Goal: Communication & Community: Share content

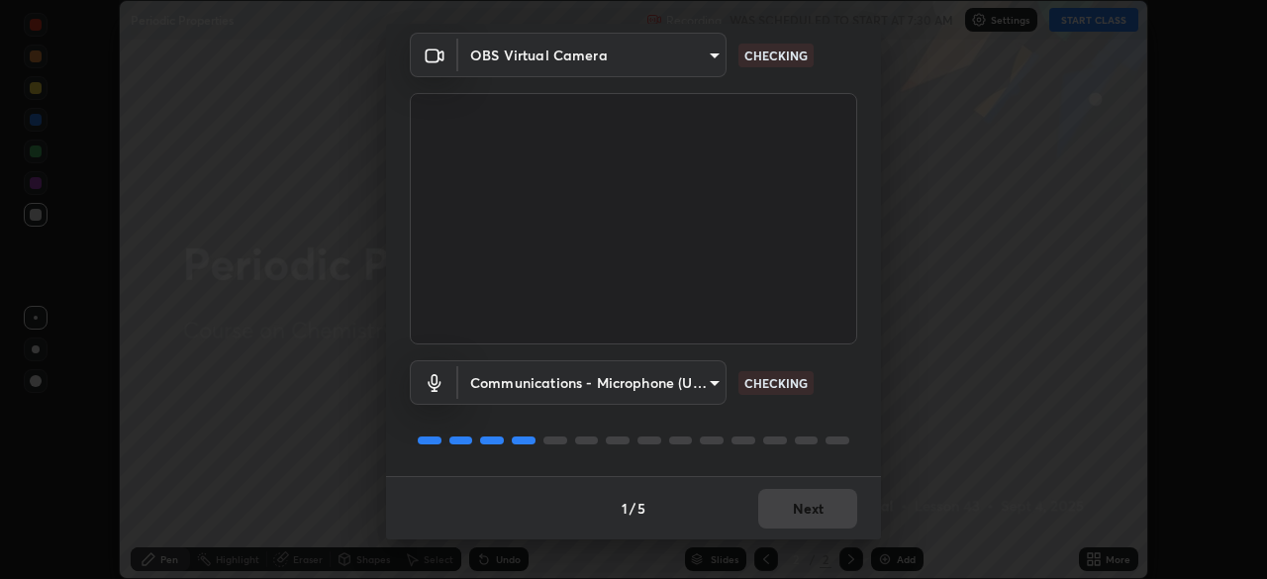
scroll to position [579, 1267]
click at [604, 361] on body "Erase all Periodic Properties Recording WAS SCHEDULED TO START AT 7:30 AM Setti…" at bounding box center [633, 289] width 1267 height 579
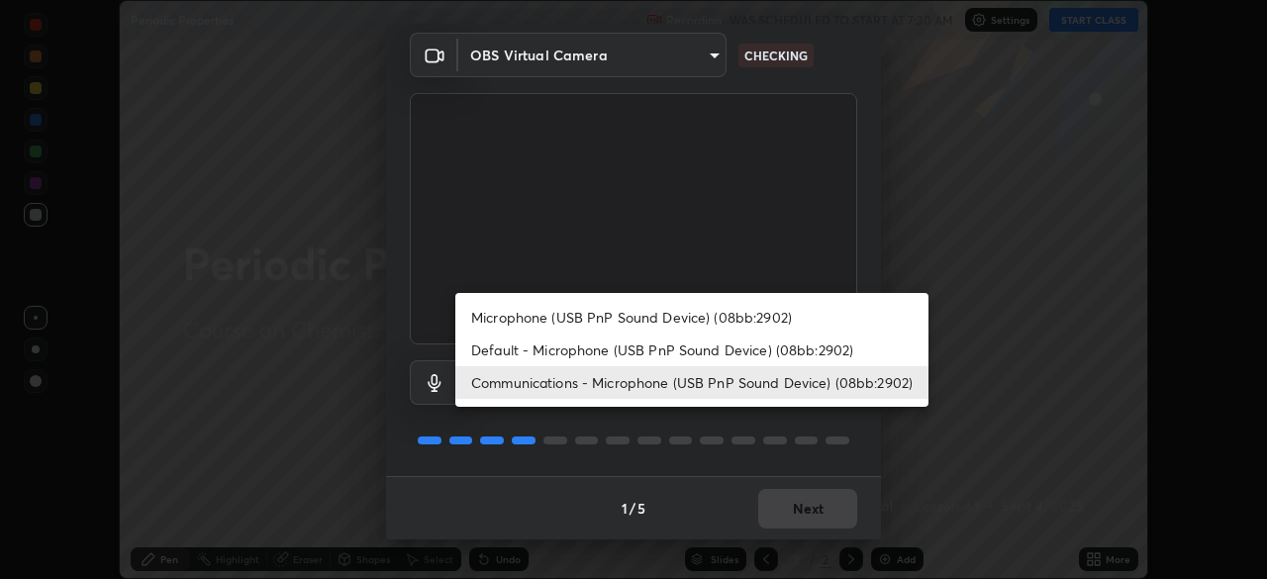
click at [510, 471] on div at bounding box center [633, 289] width 1267 height 579
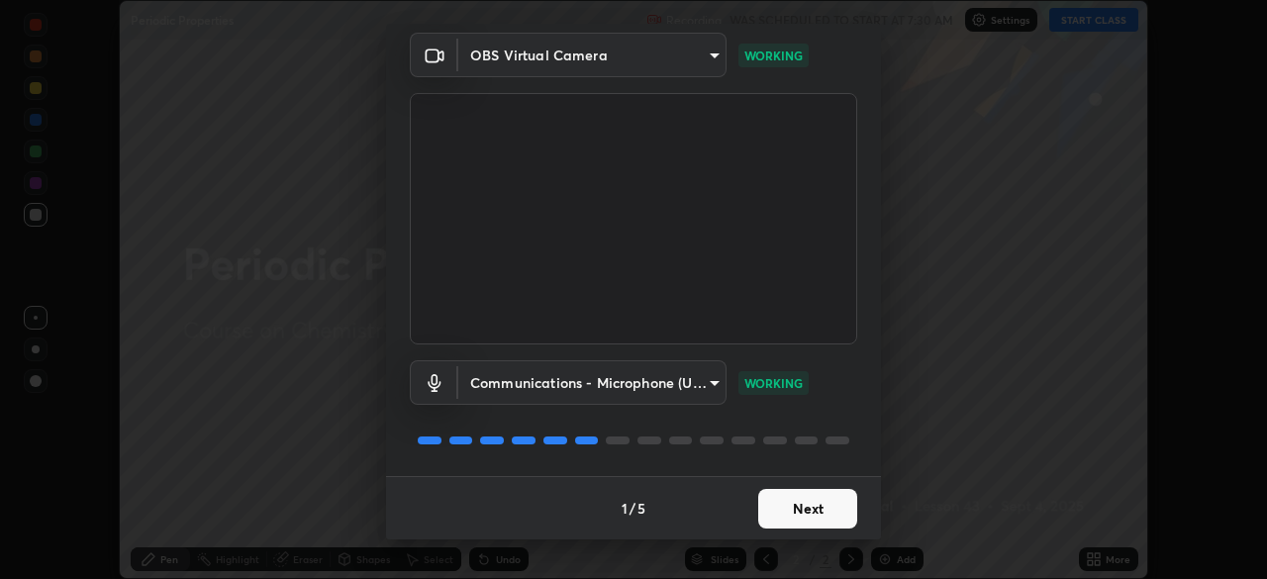
click at [805, 508] on button "Next" at bounding box center [808, 509] width 99 height 40
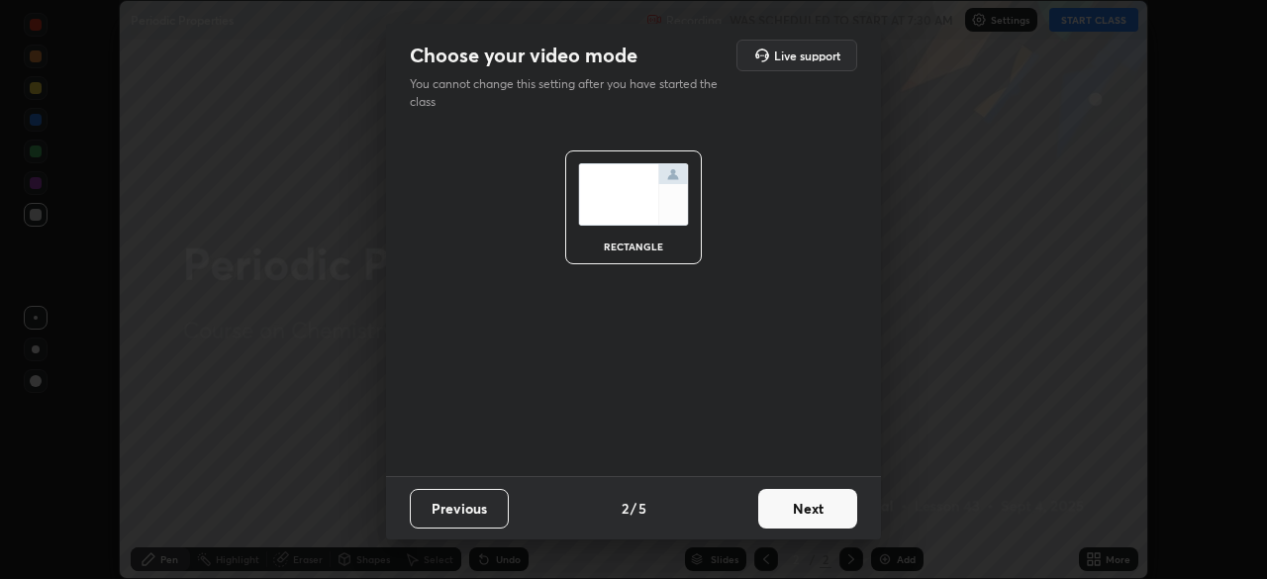
scroll to position [0, 0]
click at [813, 519] on button "Next" at bounding box center [808, 509] width 99 height 40
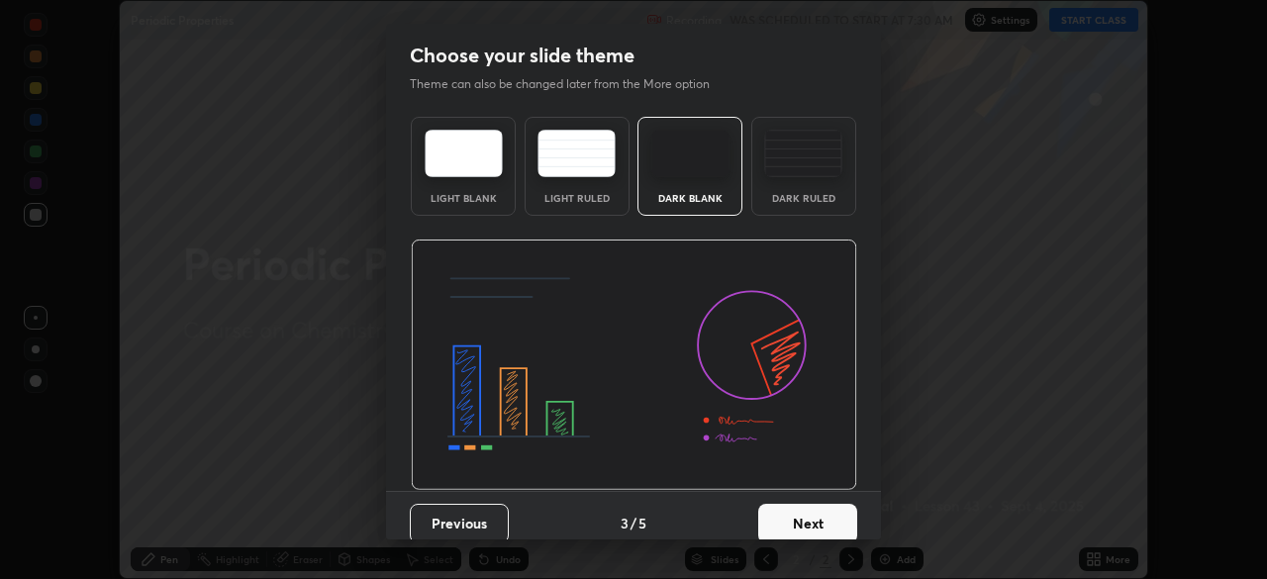
click at [827, 526] on button "Next" at bounding box center [808, 524] width 99 height 40
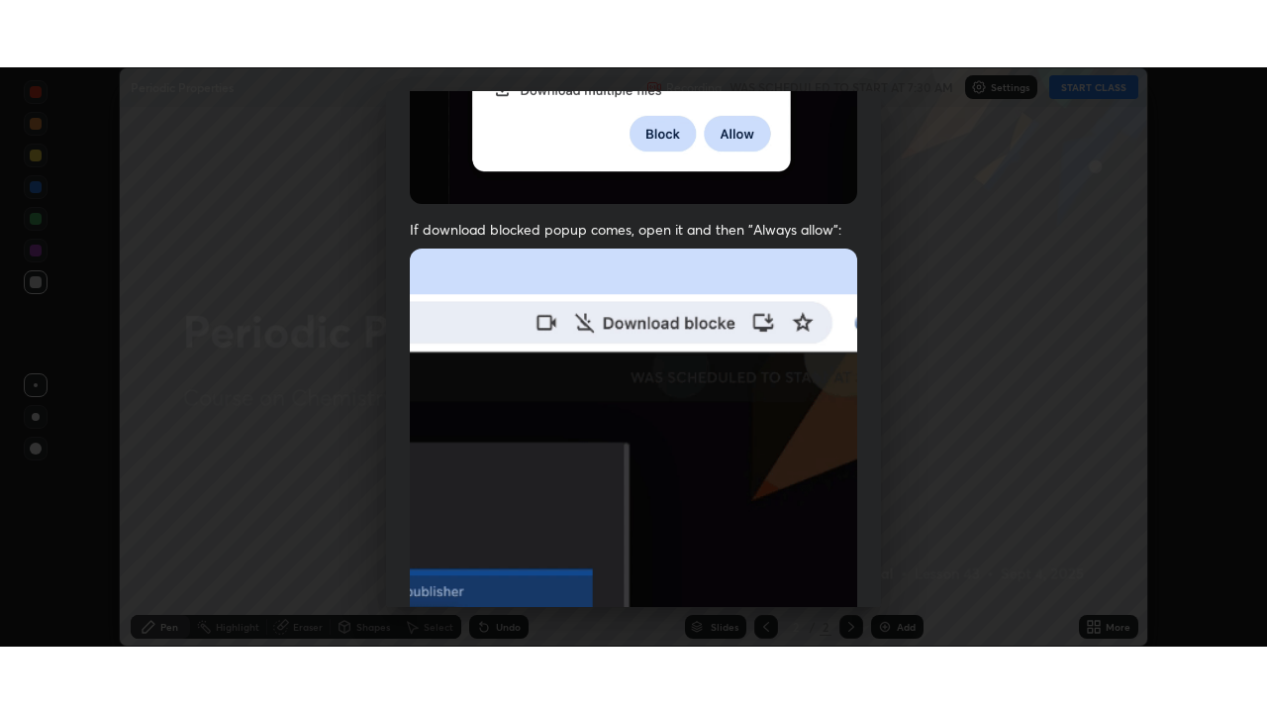
scroll to position [474, 0]
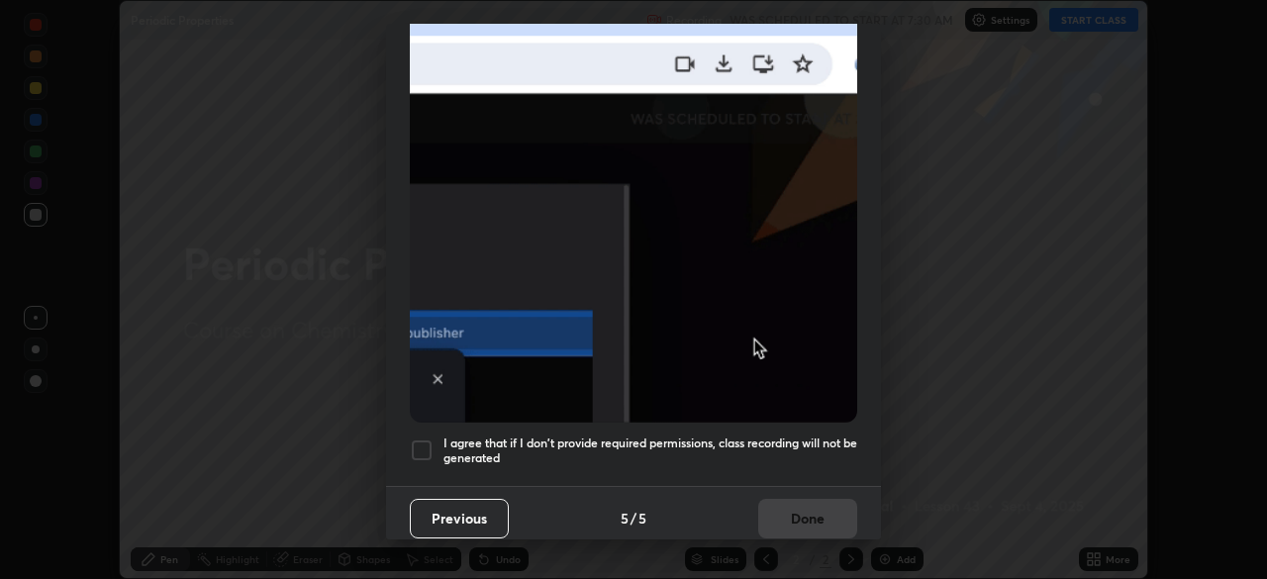
click at [429, 439] on div at bounding box center [422, 451] width 24 height 24
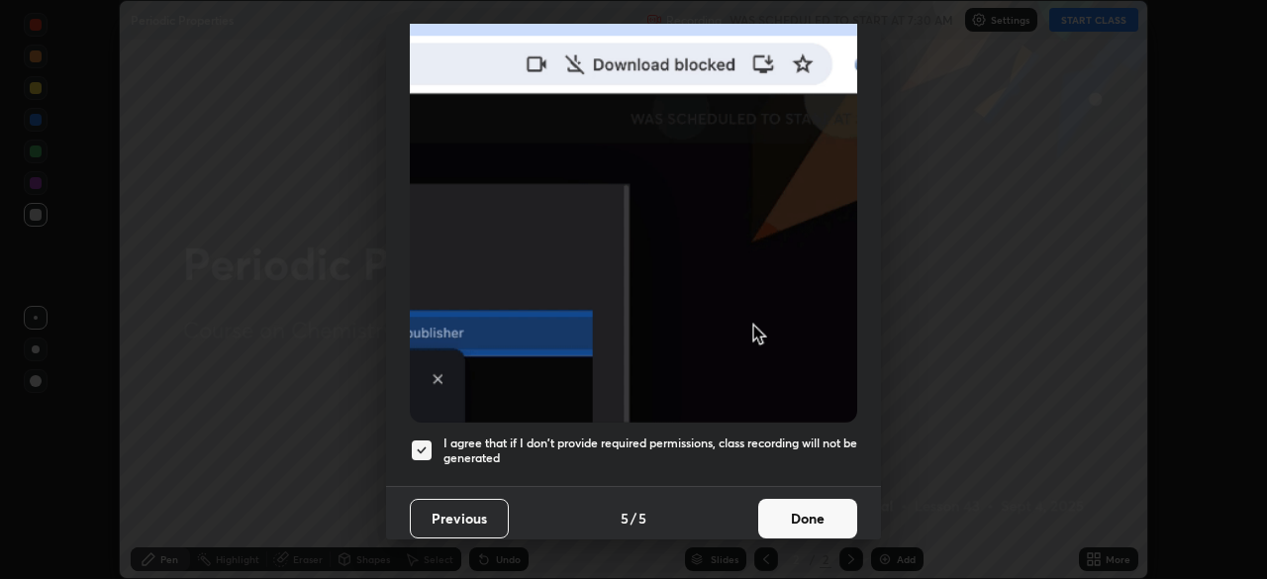
click at [800, 503] on button "Done" at bounding box center [808, 519] width 99 height 40
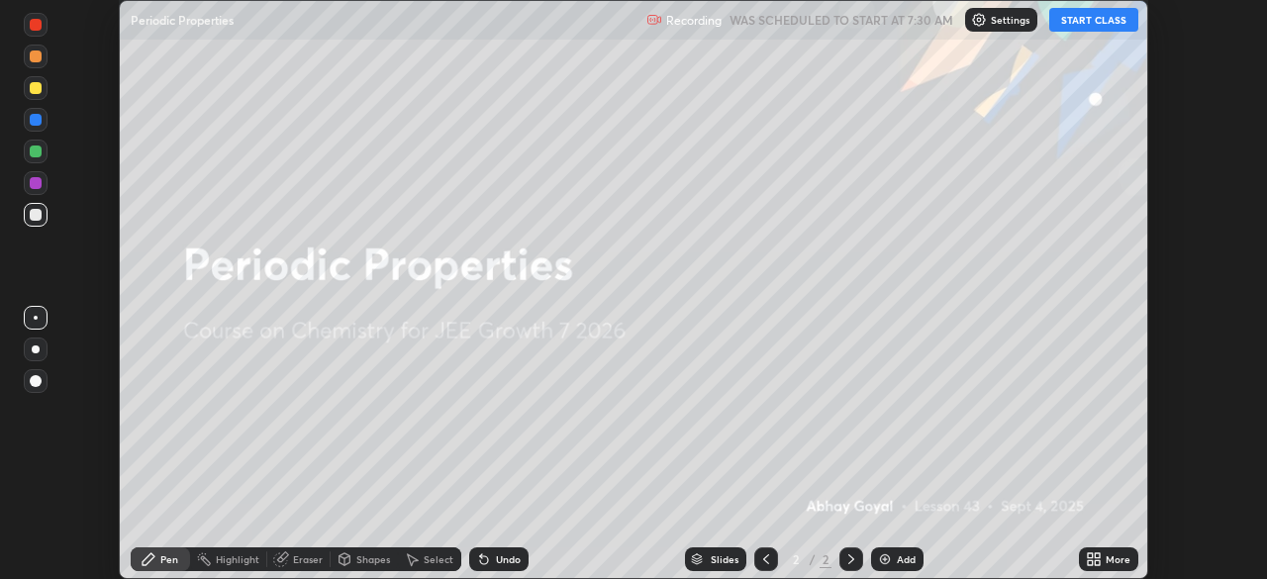
click at [1093, 19] on button "START CLASS" at bounding box center [1094, 20] width 89 height 24
click at [1097, 562] on icon at bounding box center [1097, 562] width 5 height 5
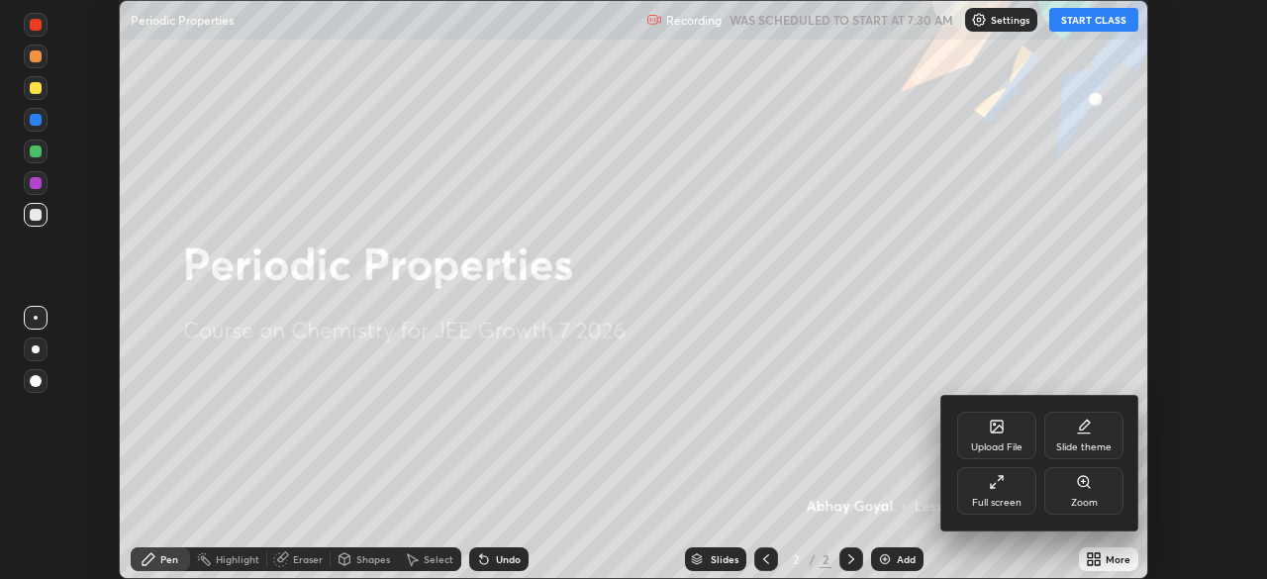
click at [994, 490] on div "Full screen" at bounding box center [997, 491] width 79 height 48
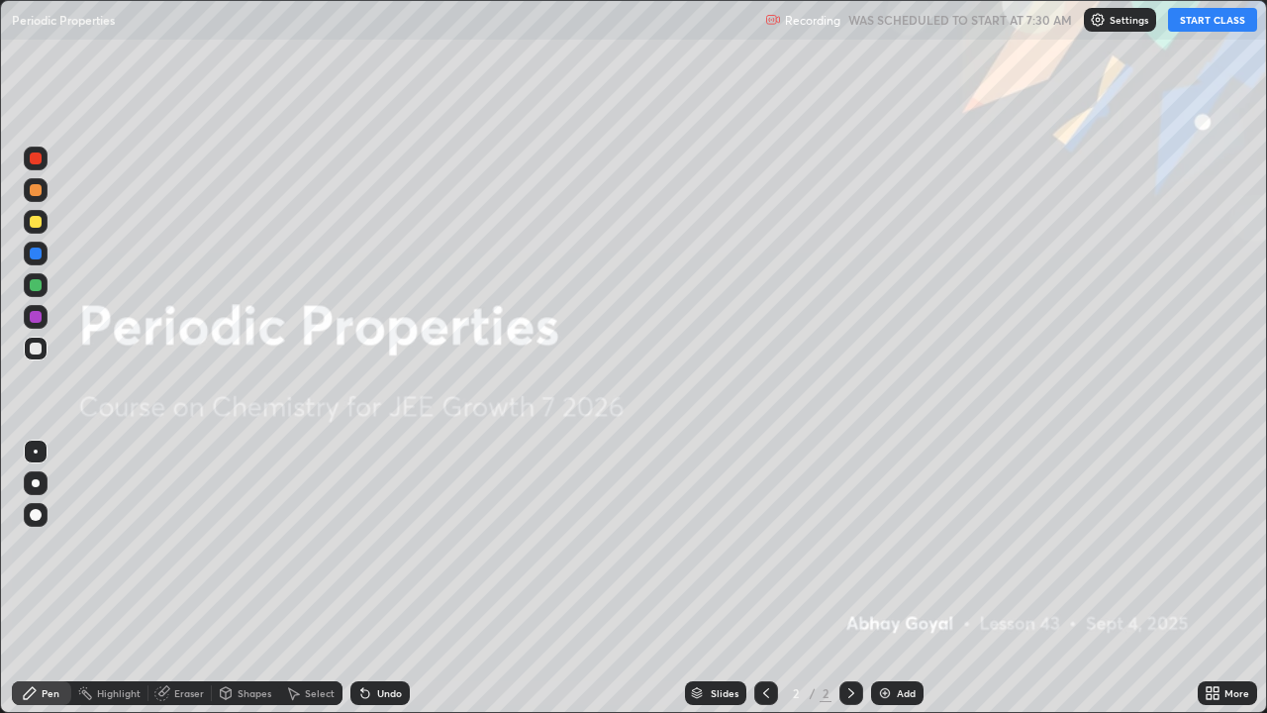
scroll to position [713, 1267]
click at [890, 578] on img at bounding box center [885, 693] width 16 height 16
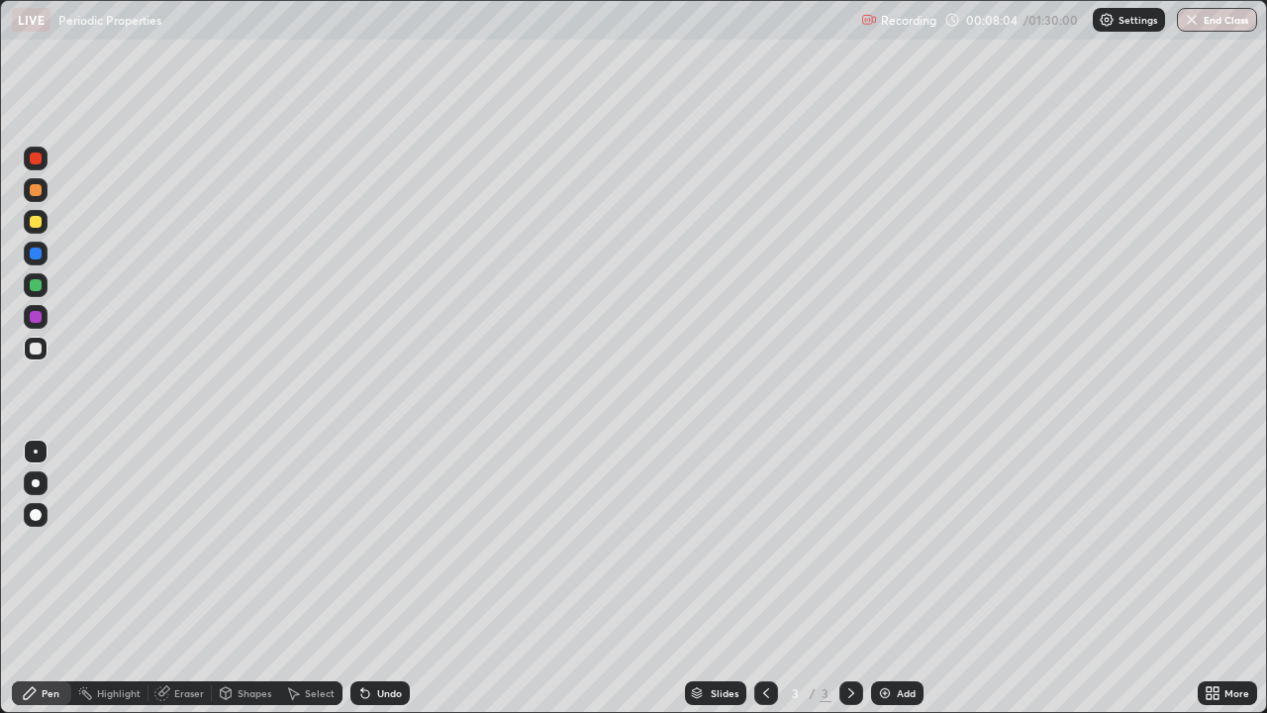
click at [883, 578] on img at bounding box center [885, 693] width 16 height 16
click at [32, 317] on div at bounding box center [36, 317] width 12 height 12
click at [39, 224] on div at bounding box center [36, 222] width 12 height 12
click at [36, 285] on div at bounding box center [36, 285] width 12 height 12
click at [33, 287] on div at bounding box center [36, 285] width 12 height 12
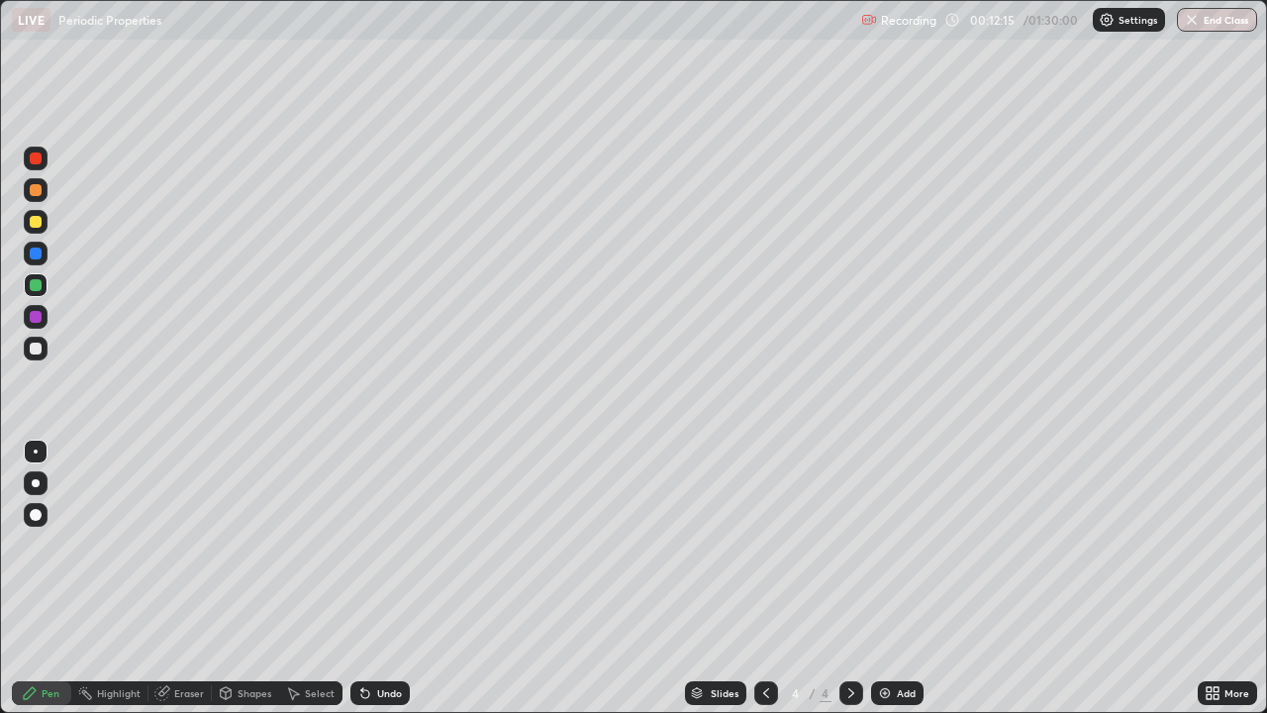
click at [290, 578] on div "Select" at bounding box center [310, 693] width 63 height 24
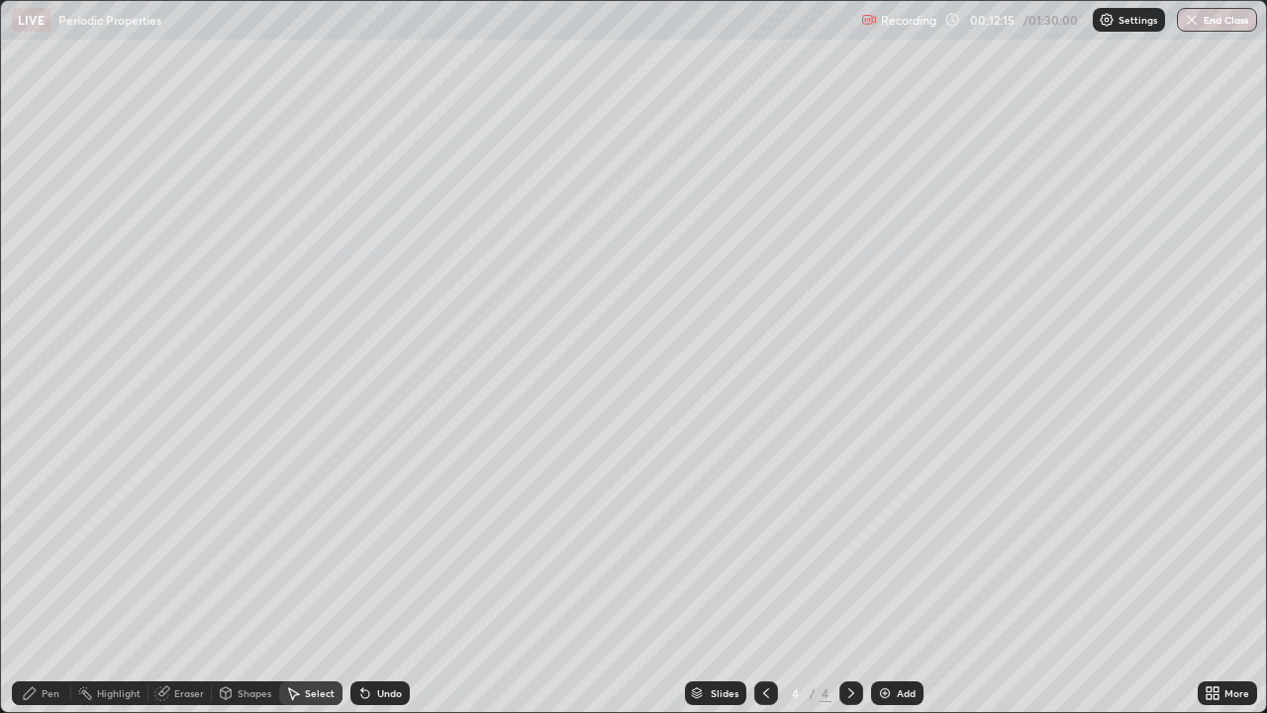
click at [290, 578] on div "Select" at bounding box center [310, 693] width 63 height 24
click at [55, 578] on div "Pen" at bounding box center [51, 693] width 18 height 10
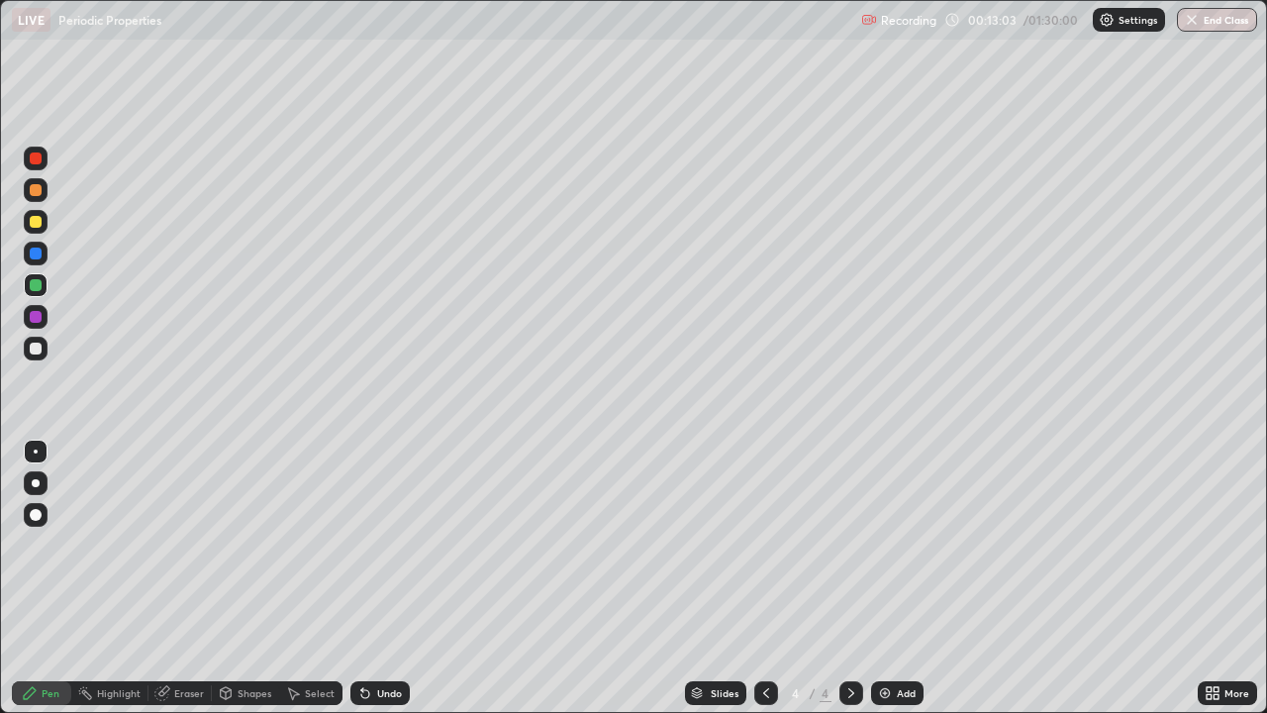
click at [38, 318] on div at bounding box center [36, 317] width 12 height 12
click at [184, 578] on div "Eraser" at bounding box center [189, 693] width 30 height 10
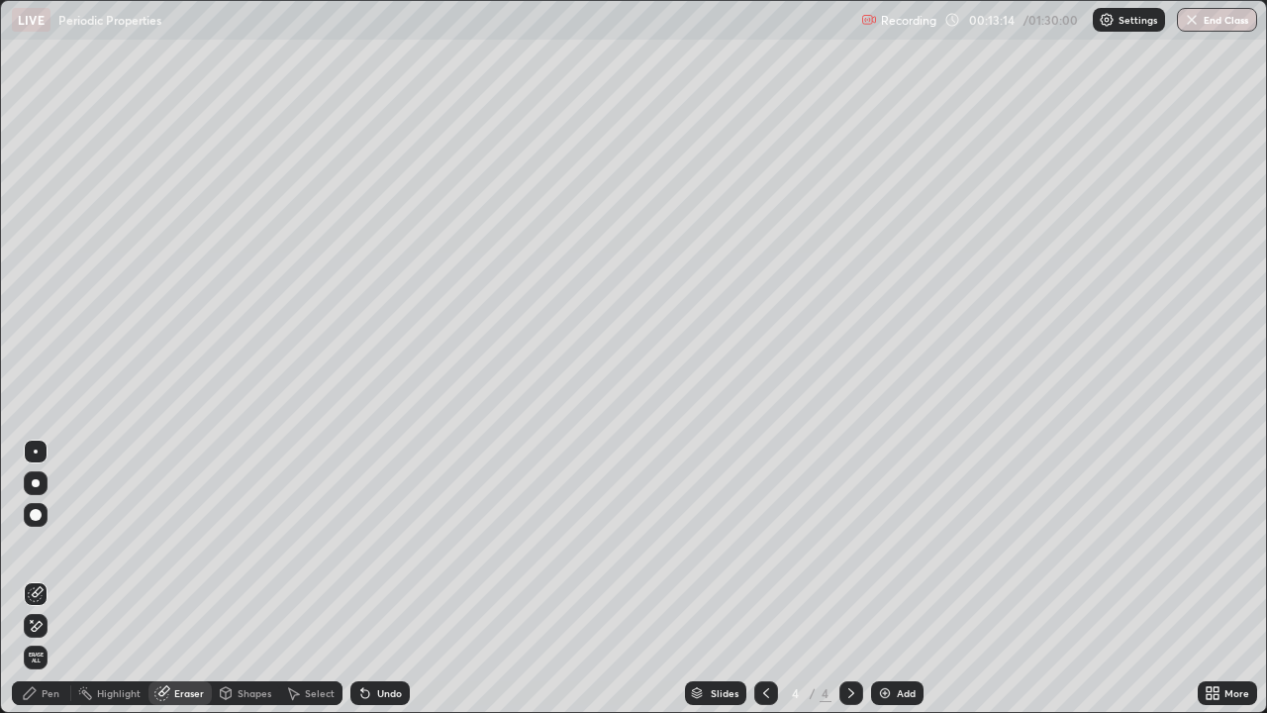
click at [45, 578] on div "Pen" at bounding box center [41, 693] width 59 height 24
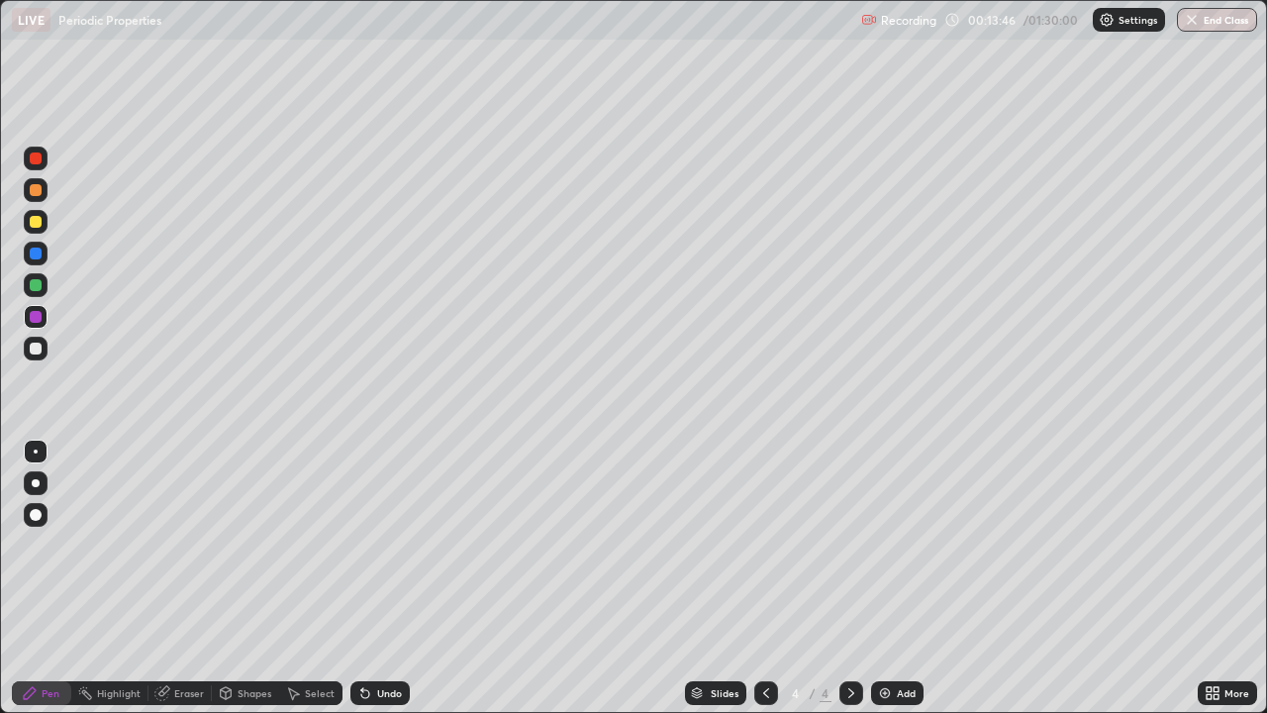
click at [110, 578] on div "Highlight" at bounding box center [119, 693] width 44 height 10
click at [382, 578] on div "Undo" at bounding box center [376, 693] width 67 height 40
click at [45, 286] on div at bounding box center [36, 285] width 24 height 24
click at [36, 350] on div at bounding box center [36, 349] width 12 height 12
click at [35, 578] on div "Pen" at bounding box center [41, 693] width 59 height 24
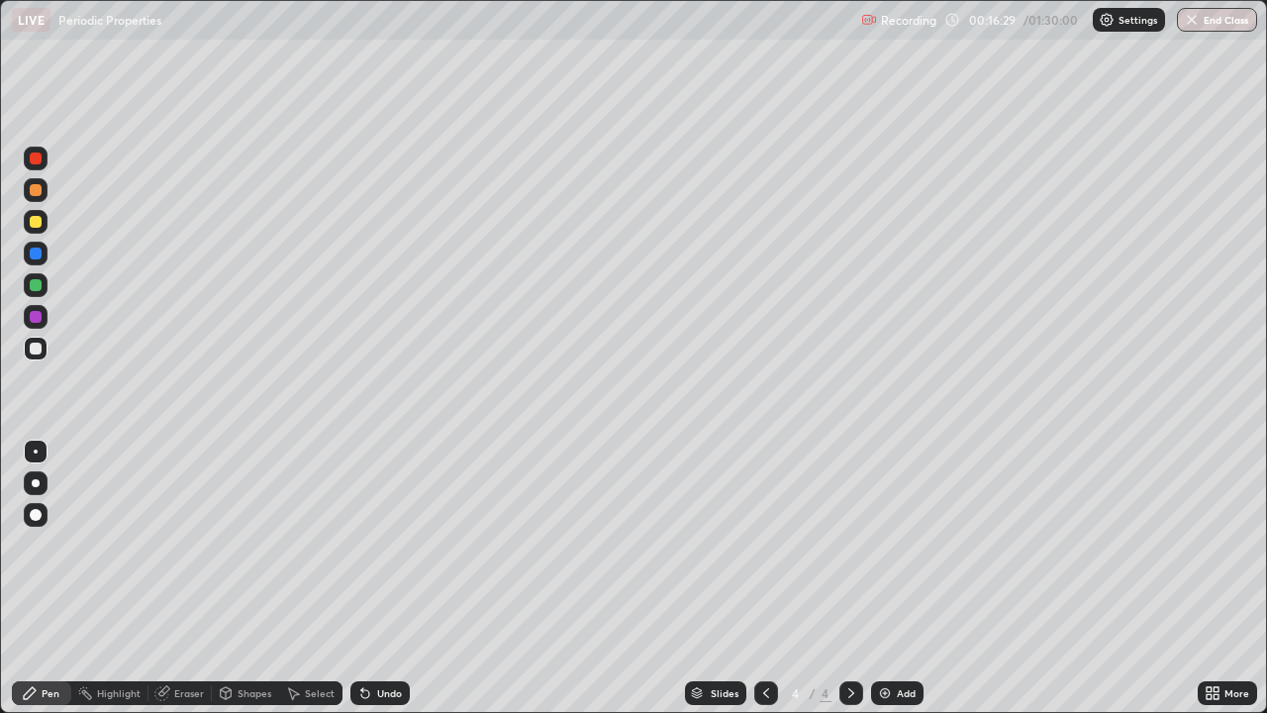
click at [37, 284] on div at bounding box center [36, 285] width 12 height 12
click at [362, 578] on icon at bounding box center [365, 694] width 8 height 8
click at [384, 578] on div "Undo" at bounding box center [389, 693] width 25 height 10
click at [383, 578] on div "Undo" at bounding box center [389, 693] width 25 height 10
click at [32, 314] on div at bounding box center [36, 317] width 12 height 12
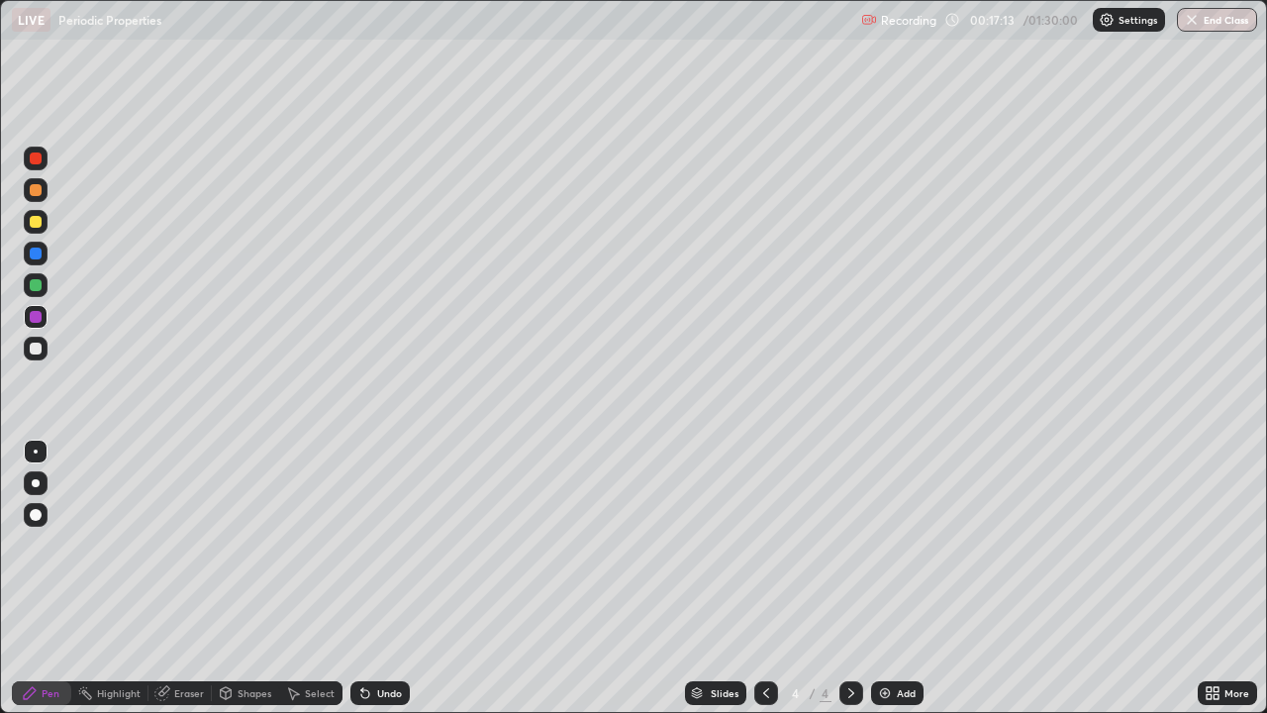
click at [37, 349] on div at bounding box center [36, 349] width 12 height 12
click at [84, 578] on icon at bounding box center [85, 693] width 2 height 2
click at [54, 578] on div "Pen" at bounding box center [51, 693] width 18 height 10
click at [168, 578] on icon at bounding box center [162, 693] width 16 height 16
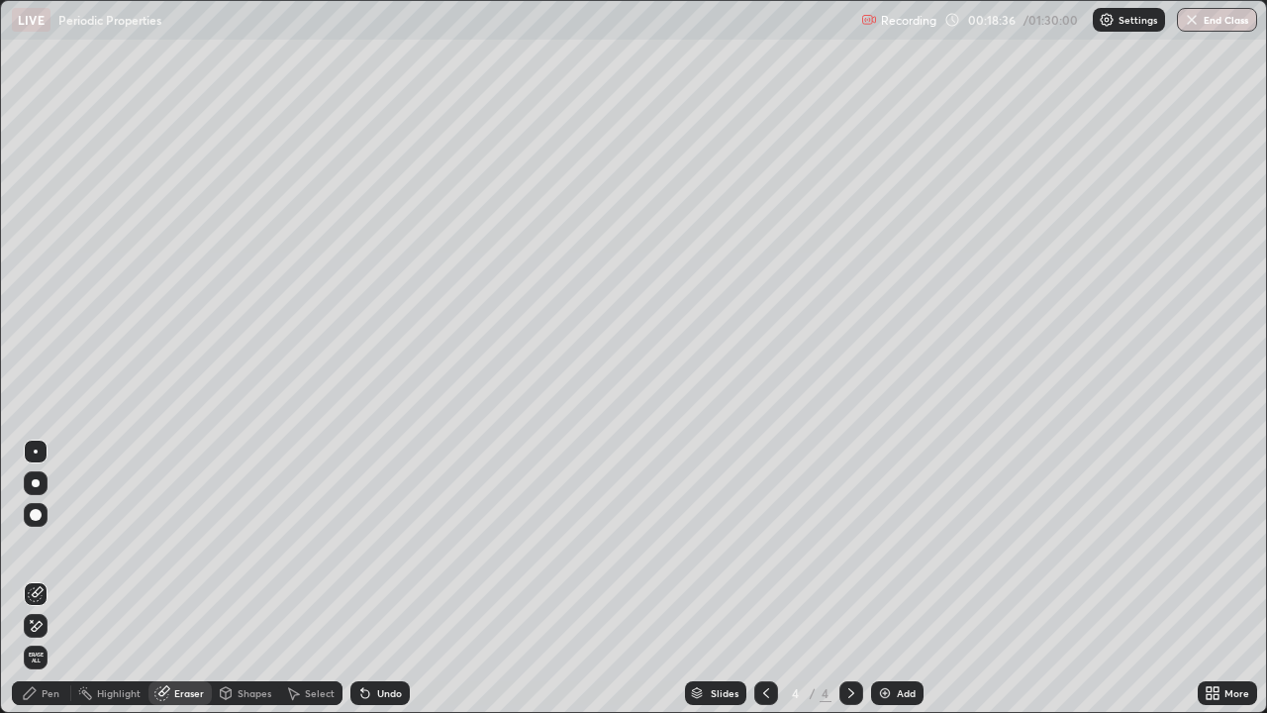
click at [44, 578] on div "Pen" at bounding box center [51, 693] width 18 height 10
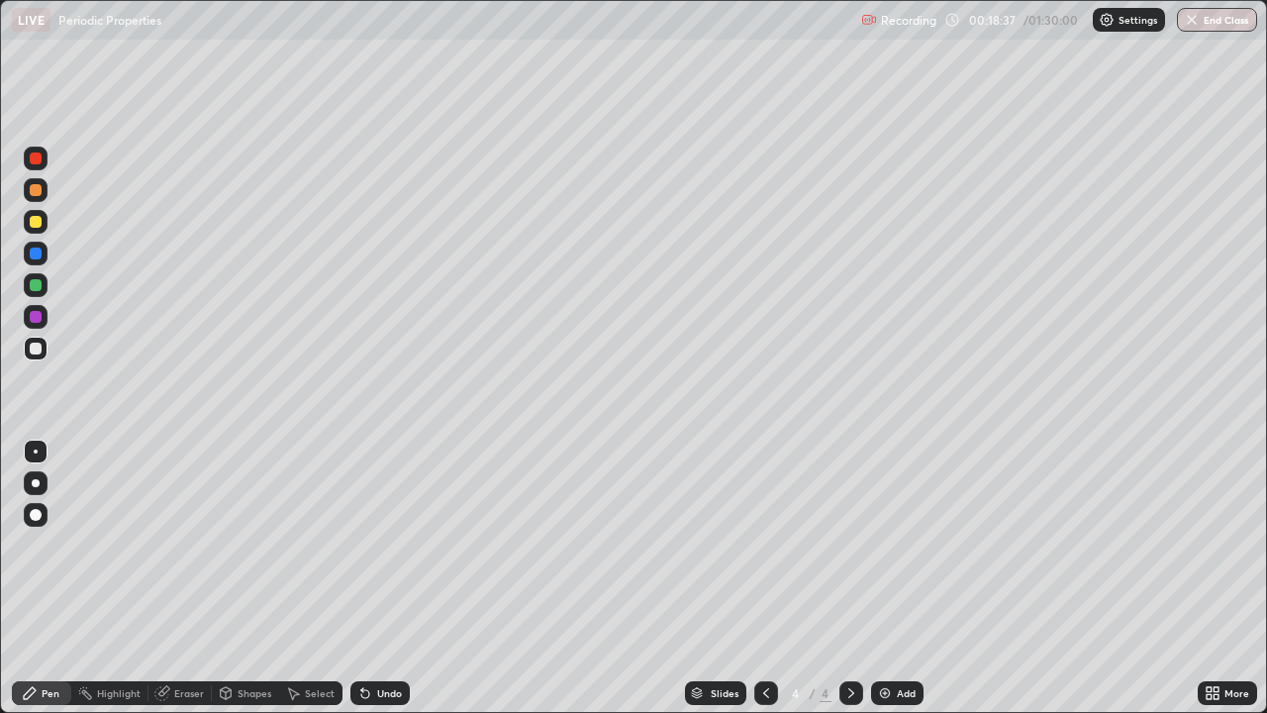
click at [31, 315] on div at bounding box center [36, 317] width 12 height 12
click at [890, 578] on img at bounding box center [885, 693] width 16 height 16
click at [34, 225] on div at bounding box center [36, 222] width 12 height 12
click at [41, 314] on div at bounding box center [36, 317] width 12 height 12
click at [37, 224] on div at bounding box center [36, 222] width 12 height 12
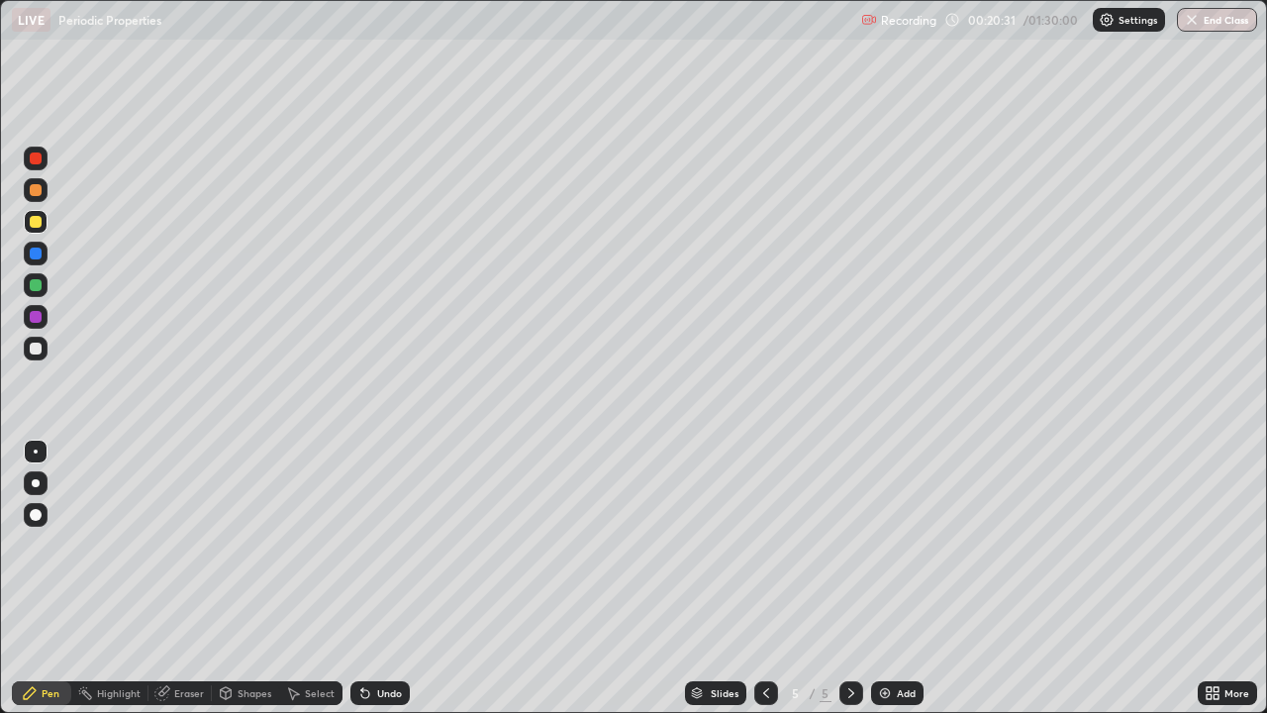
click at [37, 286] on div at bounding box center [36, 285] width 12 height 12
click at [908, 578] on div "Add" at bounding box center [906, 693] width 19 height 10
click at [40, 222] on div at bounding box center [36, 222] width 12 height 12
click at [40, 254] on div at bounding box center [36, 254] width 12 height 12
click at [32, 314] on div at bounding box center [36, 317] width 12 height 12
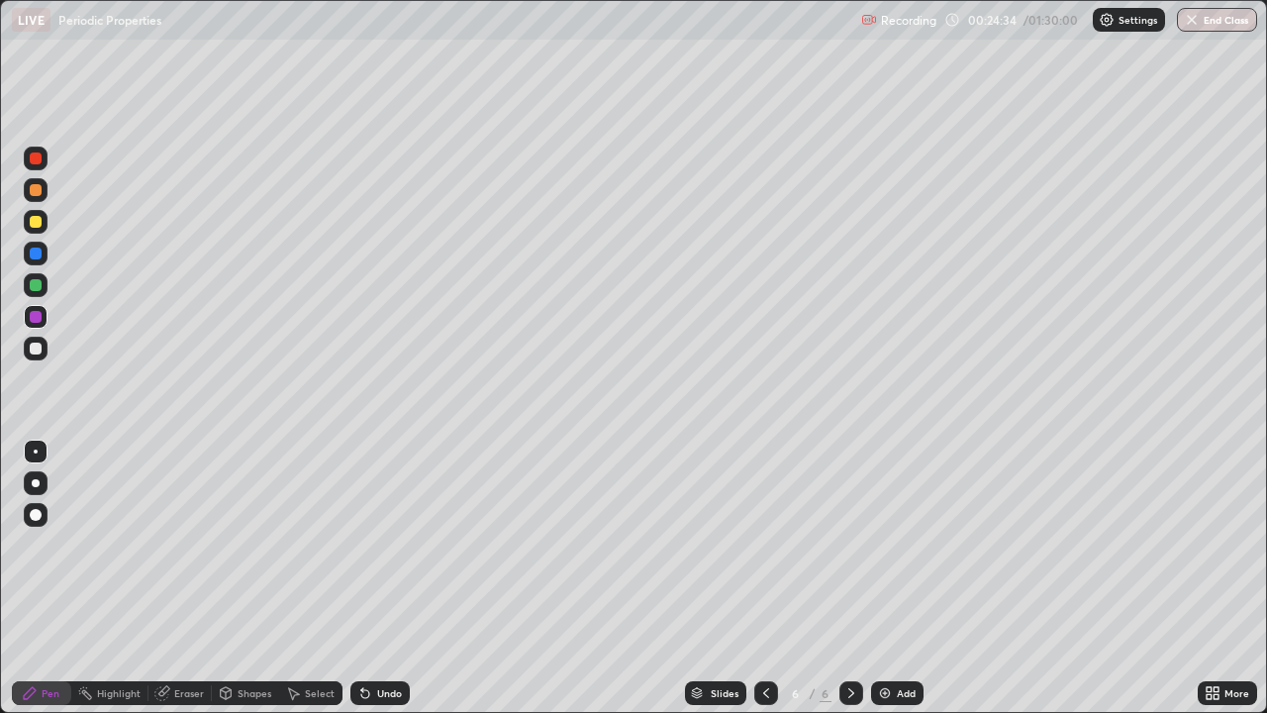
click at [391, 578] on div "Undo" at bounding box center [380, 693] width 59 height 24
click at [393, 578] on div "Undo" at bounding box center [380, 693] width 59 height 24
click at [391, 578] on div "Undo" at bounding box center [380, 693] width 59 height 24
click at [389, 578] on div "Undo" at bounding box center [389, 693] width 25 height 10
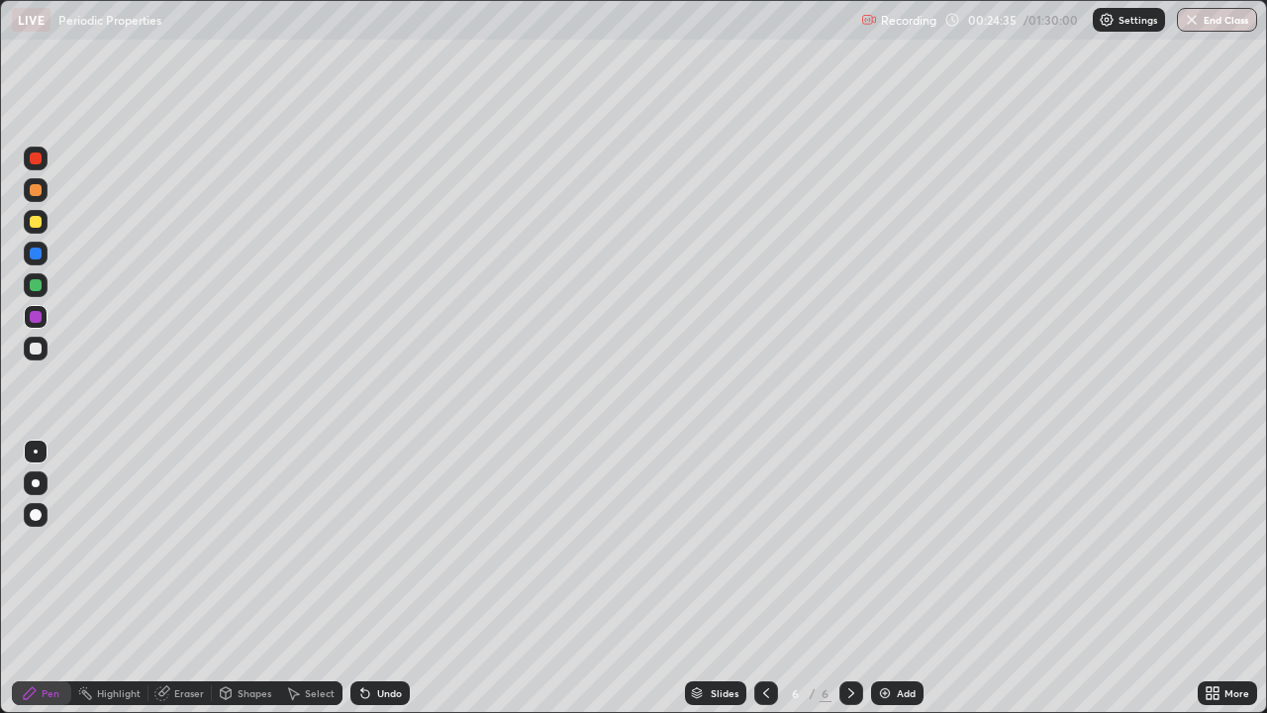
click at [390, 578] on div "Undo" at bounding box center [389, 693] width 25 height 10
click at [387, 578] on div "Undo" at bounding box center [380, 693] width 59 height 24
click at [34, 319] on div at bounding box center [36, 317] width 12 height 12
click at [391, 578] on div "Undo" at bounding box center [389, 693] width 25 height 10
click at [243, 578] on div "Shapes" at bounding box center [255, 693] width 34 height 10
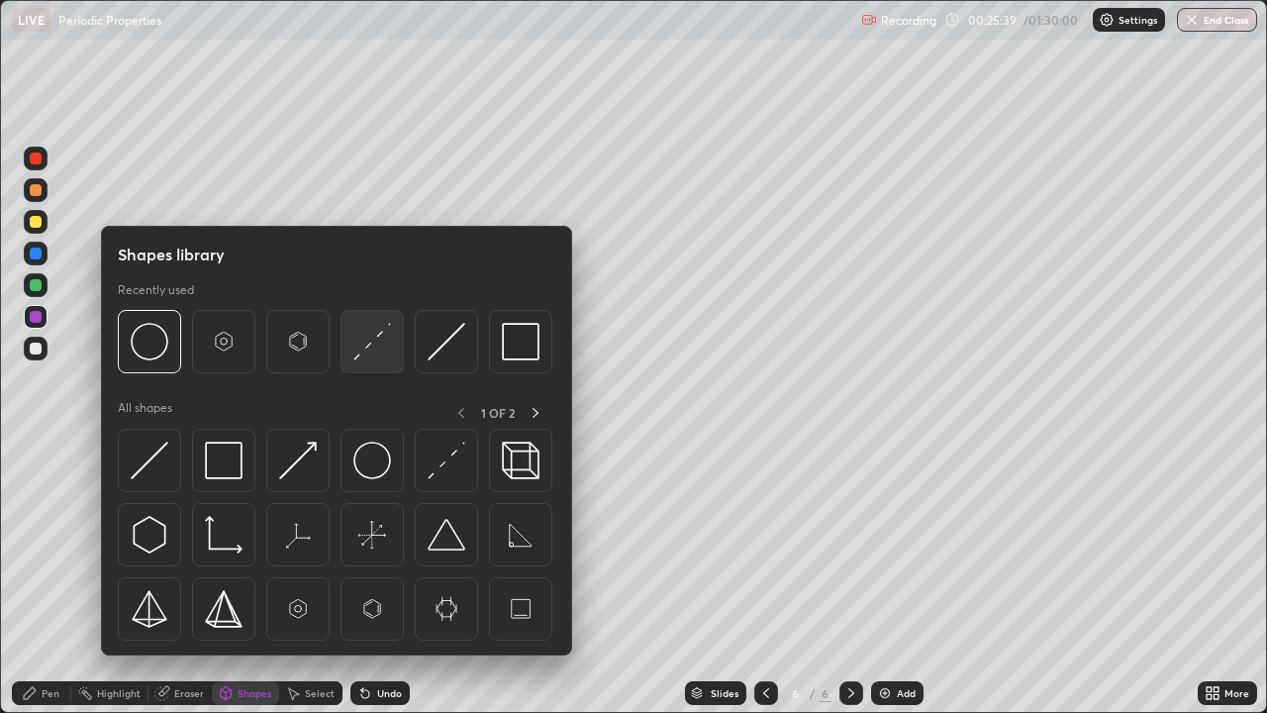
click at [364, 348] on img at bounding box center [373, 342] width 38 height 38
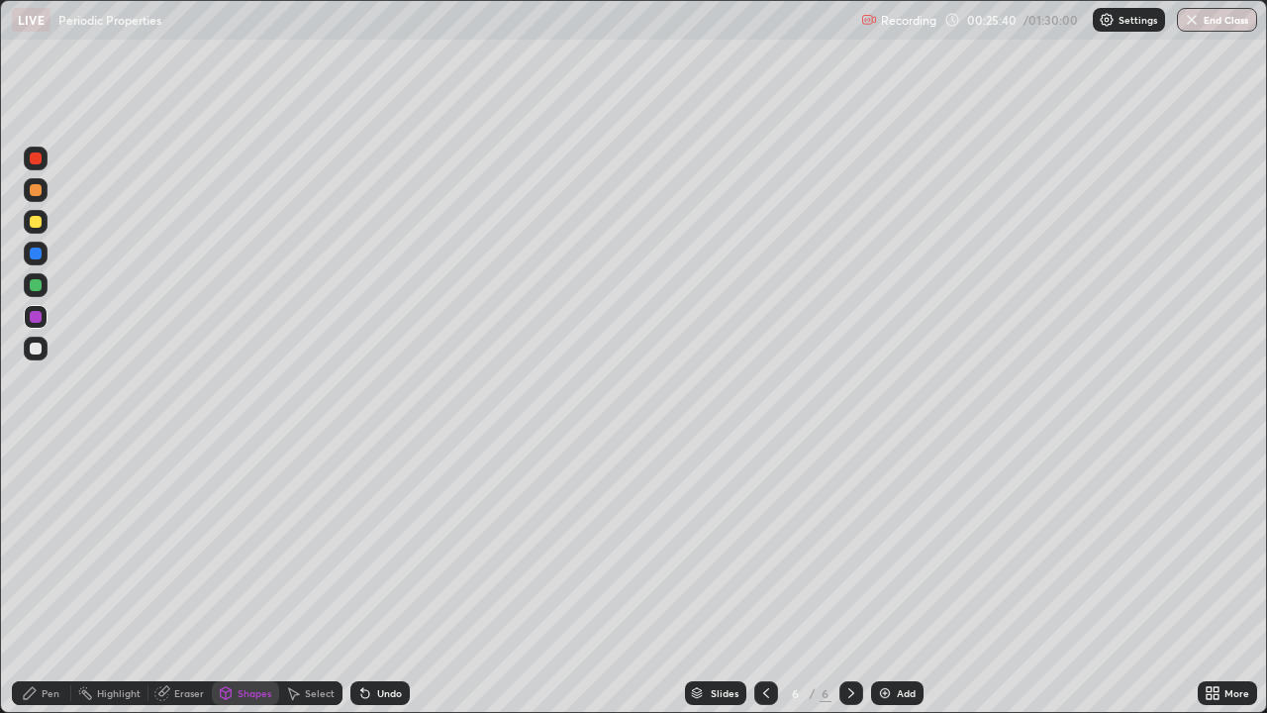
click at [36, 350] on div at bounding box center [36, 349] width 12 height 12
click at [50, 578] on div "Pen" at bounding box center [51, 693] width 18 height 10
click at [912, 578] on div "Add" at bounding box center [906, 693] width 19 height 10
click at [35, 221] on div at bounding box center [36, 222] width 12 height 12
click at [40, 283] on div at bounding box center [36, 285] width 12 height 12
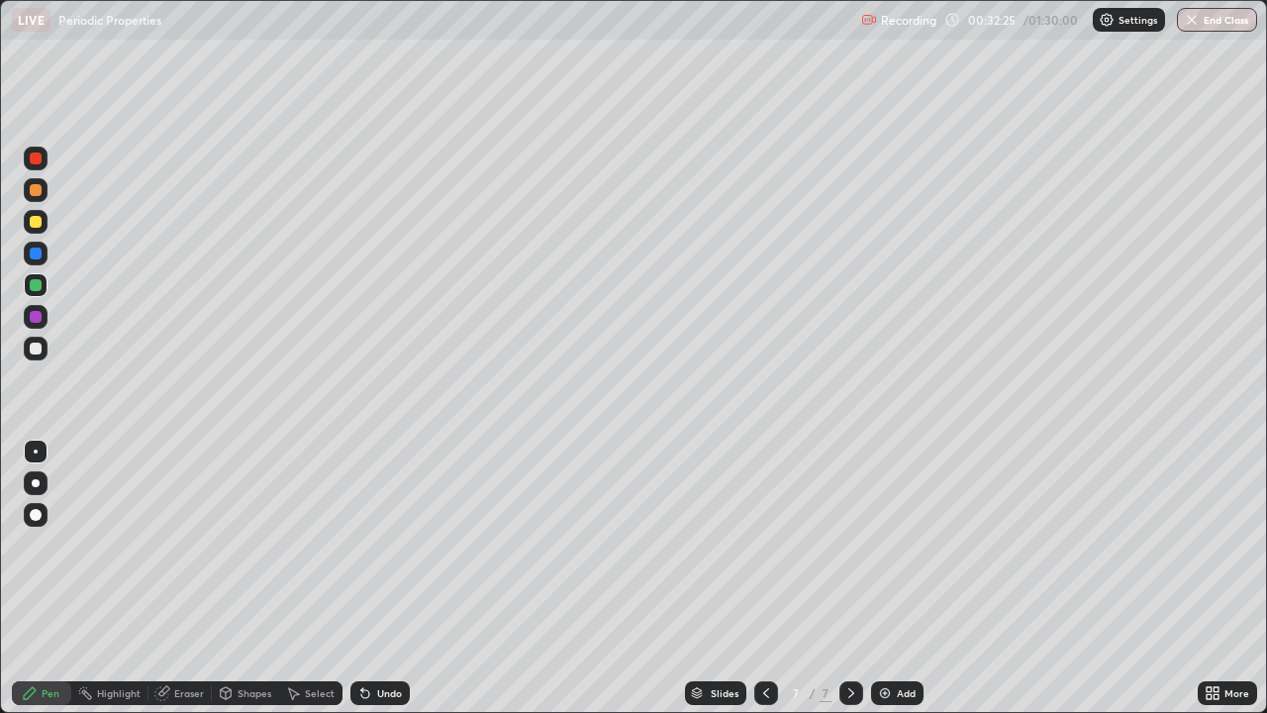
click at [35, 316] on div at bounding box center [36, 317] width 12 height 12
click at [900, 578] on div "Add" at bounding box center [906, 693] width 19 height 10
click at [47, 290] on div at bounding box center [36, 285] width 24 height 24
click at [34, 316] on div at bounding box center [36, 317] width 12 height 12
click at [907, 578] on div "Add" at bounding box center [906, 693] width 19 height 10
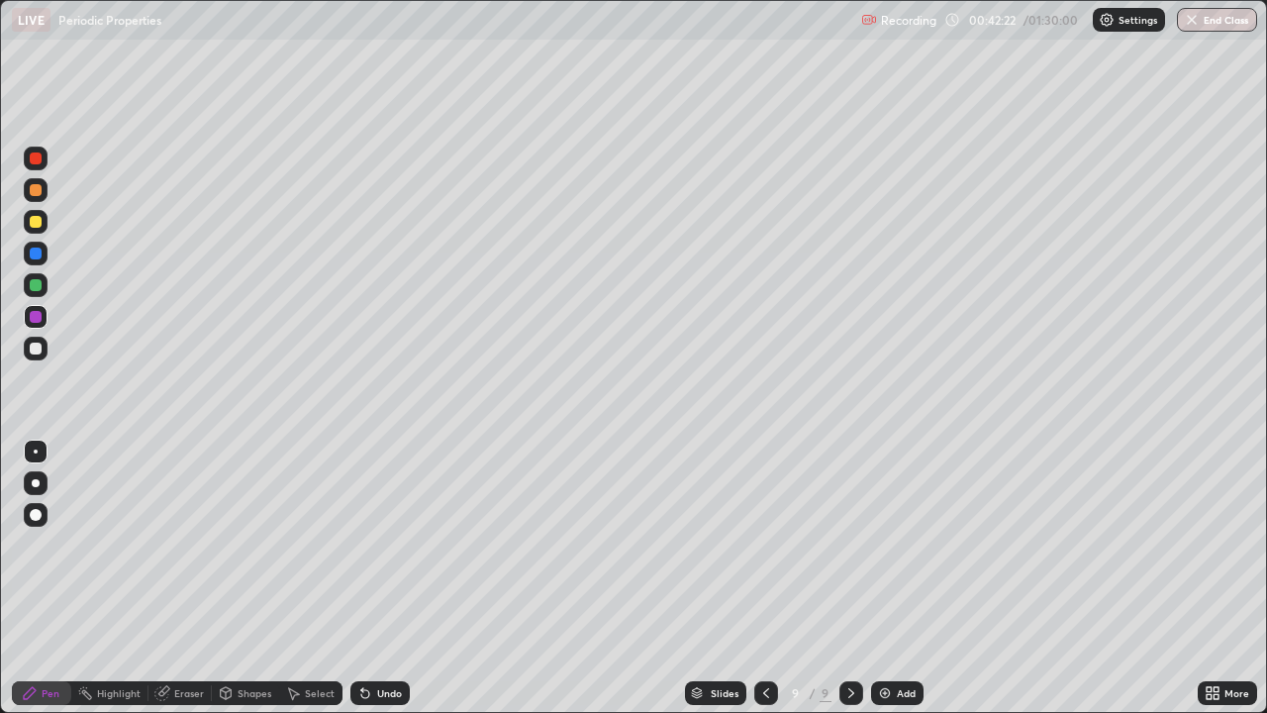
click at [47, 215] on div at bounding box center [36, 222] width 24 height 32
click at [33, 511] on div at bounding box center [36, 515] width 12 height 12
click at [881, 578] on div "Add" at bounding box center [897, 693] width 52 height 24
click at [47, 578] on div "Pen" at bounding box center [51, 693] width 18 height 10
click at [36, 452] on div at bounding box center [36, 452] width 4 height 4
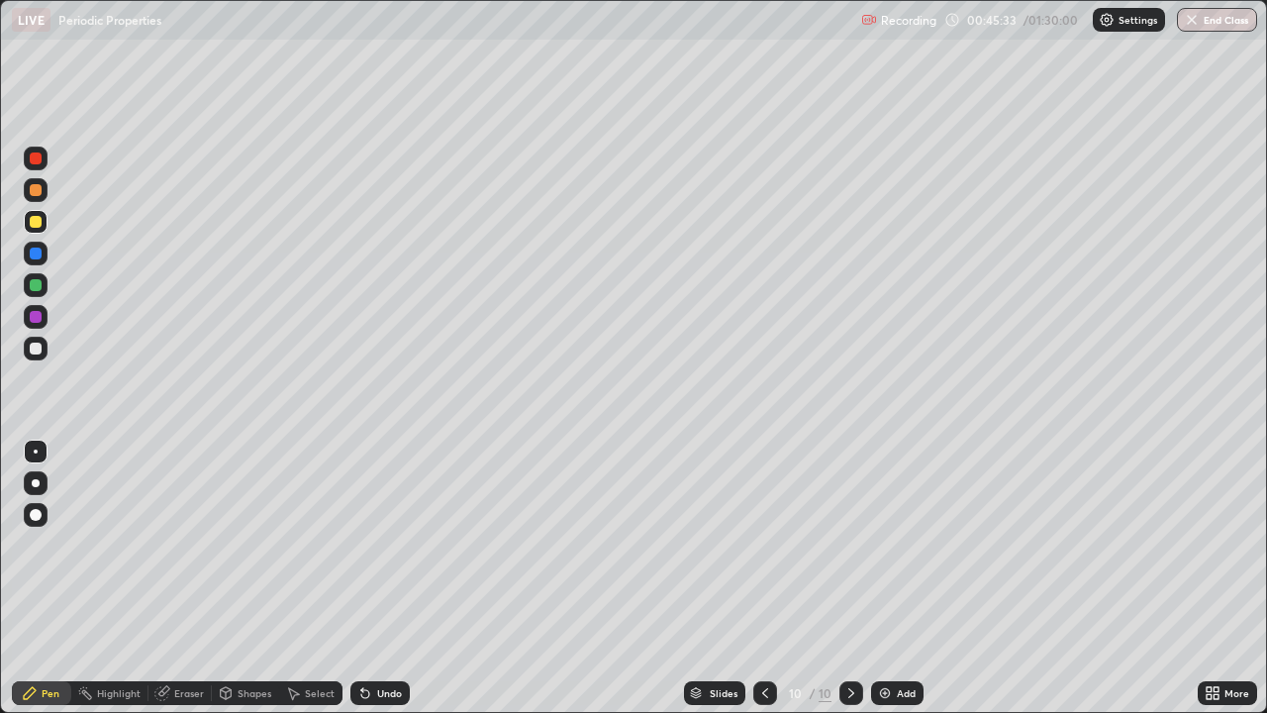
click at [388, 578] on div "Undo" at bounding box center [389, 693] width 25 height 10
click at [395, 578] on div "Undo" at bounding box center [380, 693] width 59 height 24
click at [37, 251] on div at bounding box center [36, 254] width 12 height 12
click at [36, 287] on div at bounding box center [36, 285] width 12 height 12
click at [892, 578] on div "Add" at bounding box center [897, 693] width 52 height 24
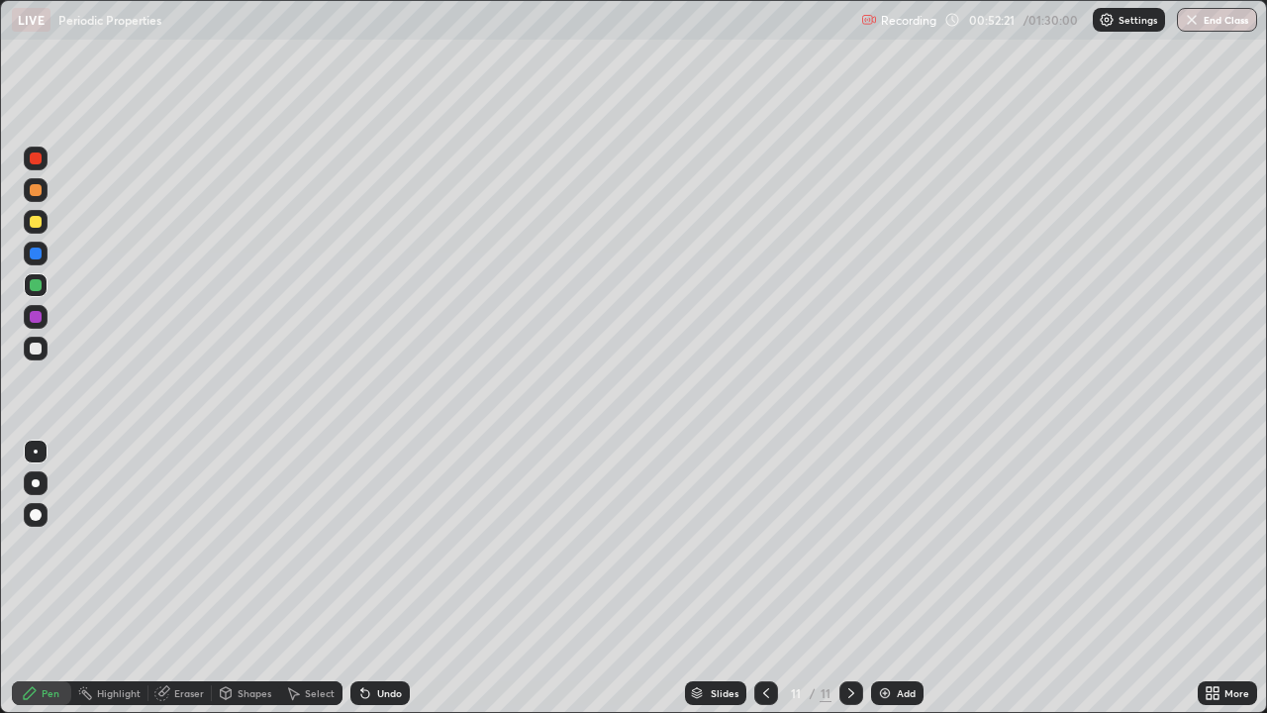
click at [188, 578] on div "Eraser" at bounding box center [189, 693] width 30 height 10
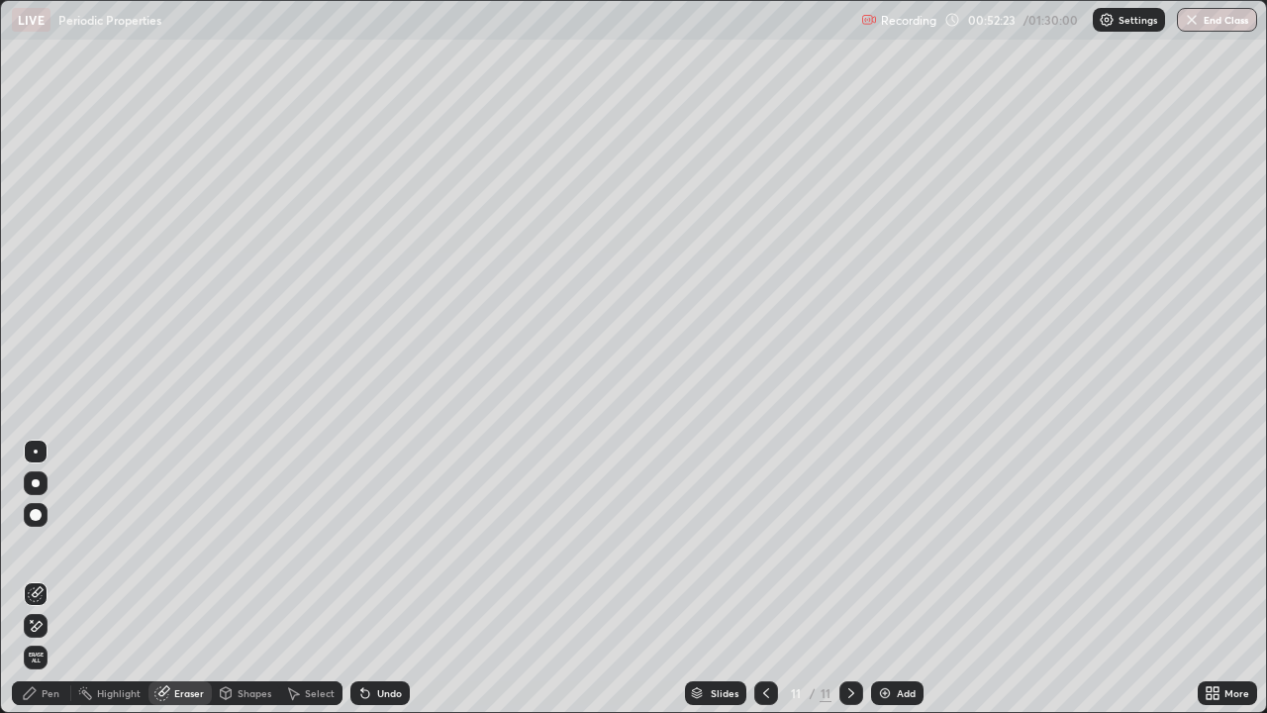
click at [47, 578] on div "Pen" at bounding box center [51, 693] width 18 height 10
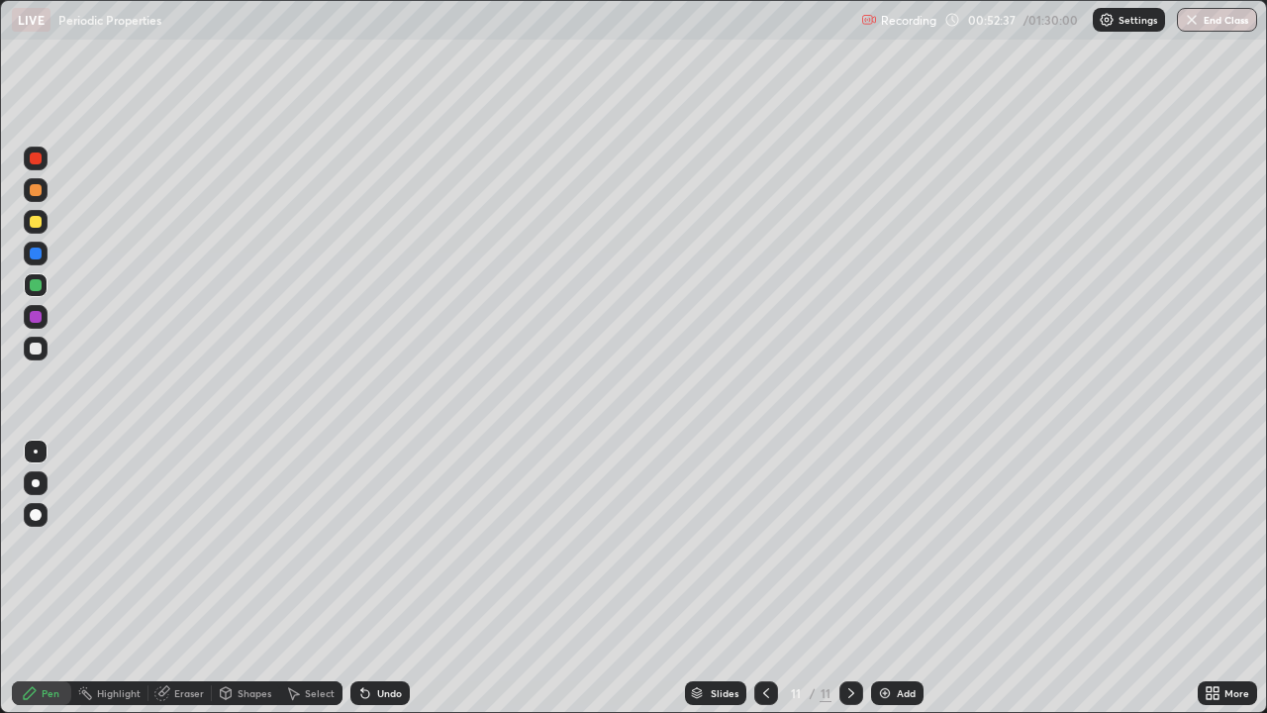
click at [373, 578] on div "Undo" at bounding box center [380, 693] width 59 height 24
click at [378, 578] on div "Undo" at bounding box center [389, 693] width 25 height 10
click at [382, 578] on div "Undo" at bounding box center [389, 693] width 25 height 10
click at [175, 578] on div "Eraser" at bounding box center [189, 693] width 30 height 10
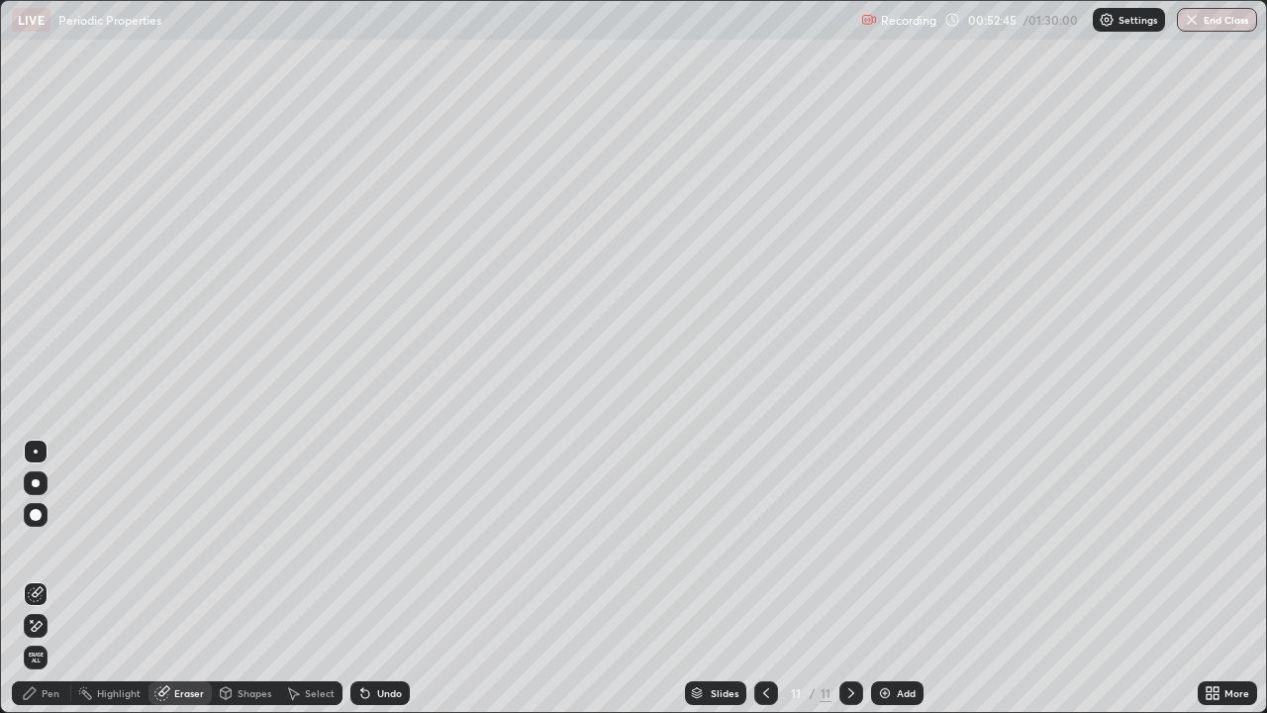
click at [40, 578] on div "Pen" at bounding box center [41, 693] width 59 height 24
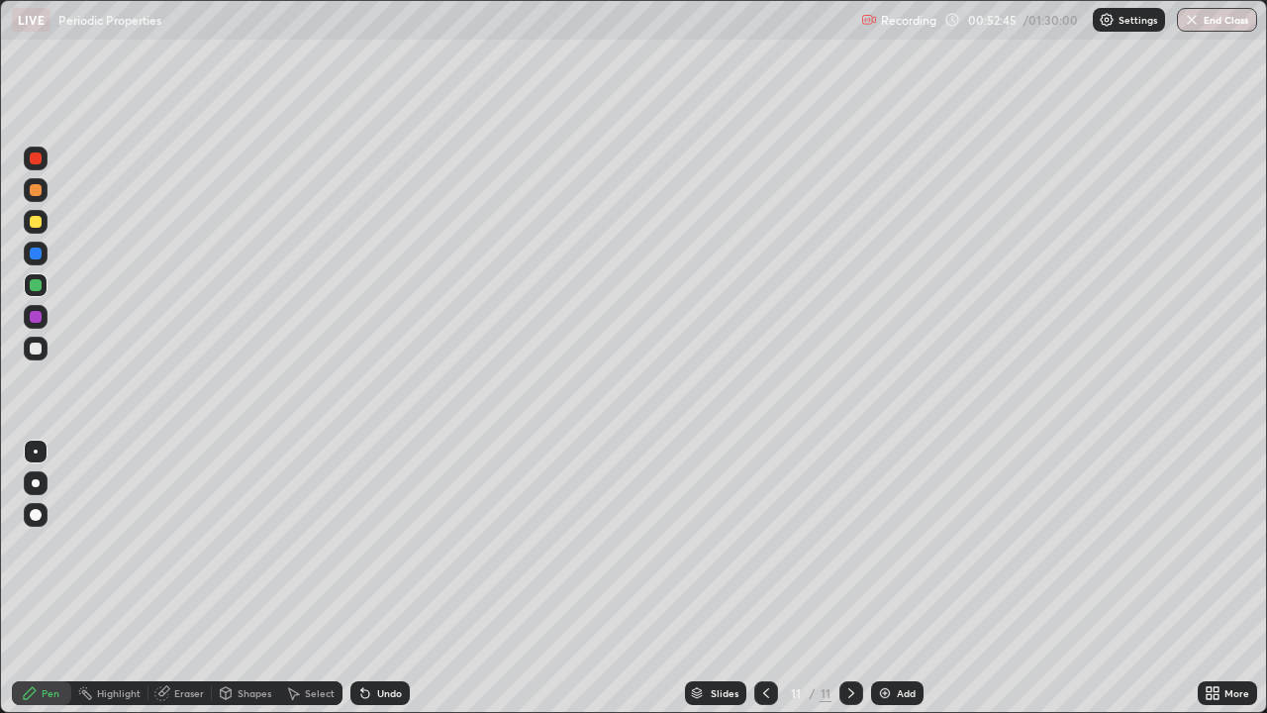
click at [35, 318] on div at bounding box center [36, 317] width 12 height 12
click at [171, 578] on div "Eraser" at bounding box center [180, 693] width 63 height 24
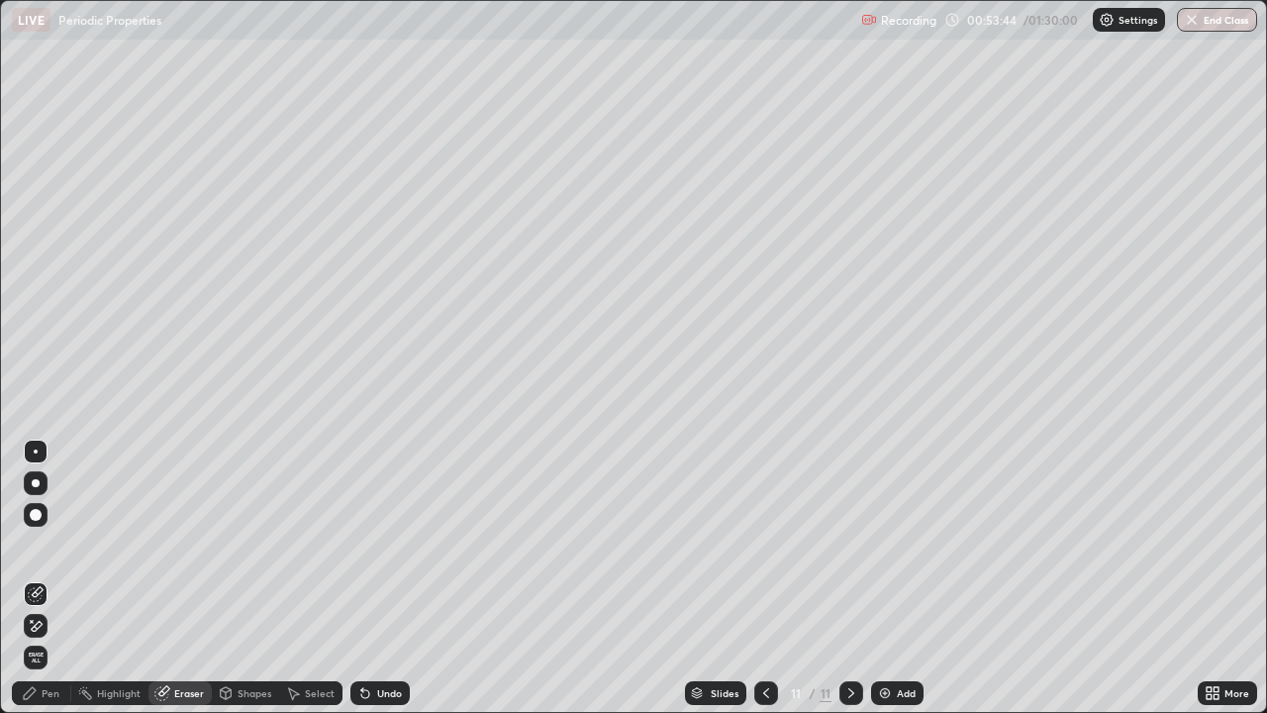
click at [59, 578] on div "Pen" at bounding box center [41, 693] width 59 height 24
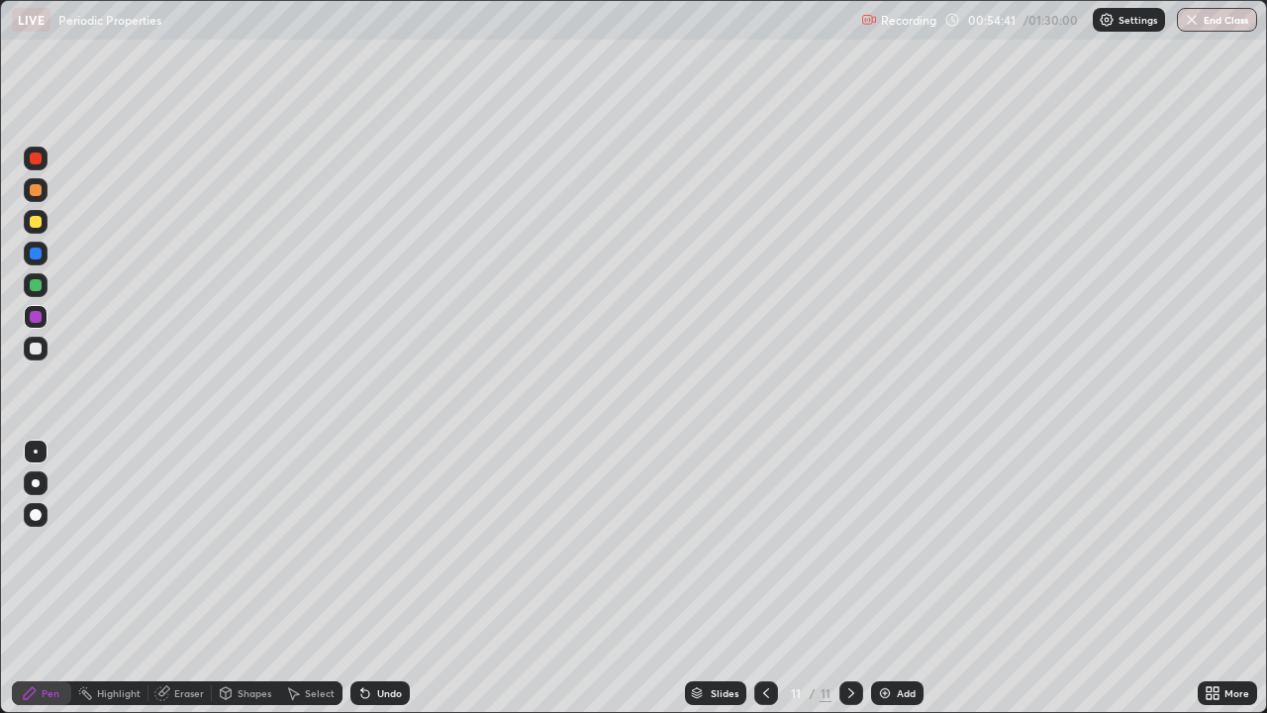
click at [894, 578] on div "Add" at bounding box center [897, 693] width 52 height 24
click at [39, 348] on div at bounding box center [36, 349] width 12 height 12
click at [895, 578] on div "Add" at bounding box center [897, 693] width 52 height 24
click at [38, 223] on div at bounding box center [36, 222] width 12 height 12
click at [390, 578] on div "Undo" at bounding box center [389, 693] width 25 height 10
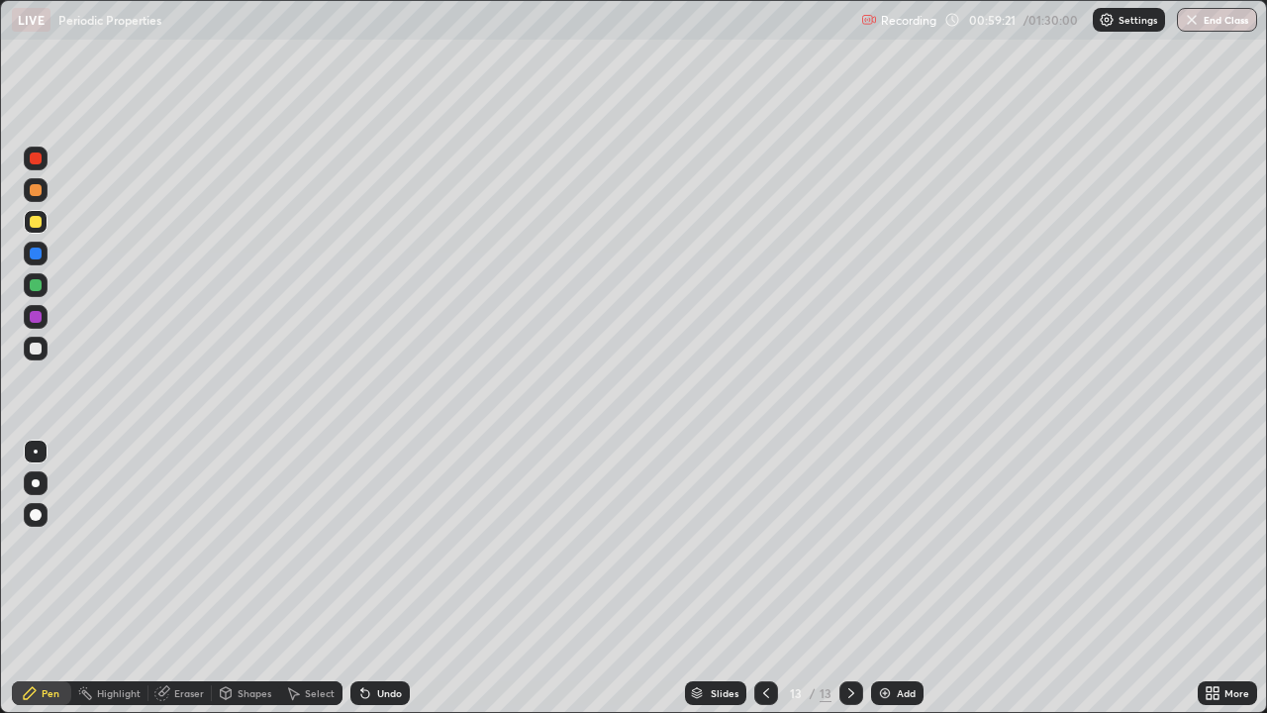
click at [377, 578] on div "Undo" at bounding box center [389, 693] width 25 height 10
click at [379, 578] on div "Undo" at bounding box center [389, 693] width 25 height 10
click at [382, 578] on div "Undo" at bounding box center [389, 693] width 25 height 10
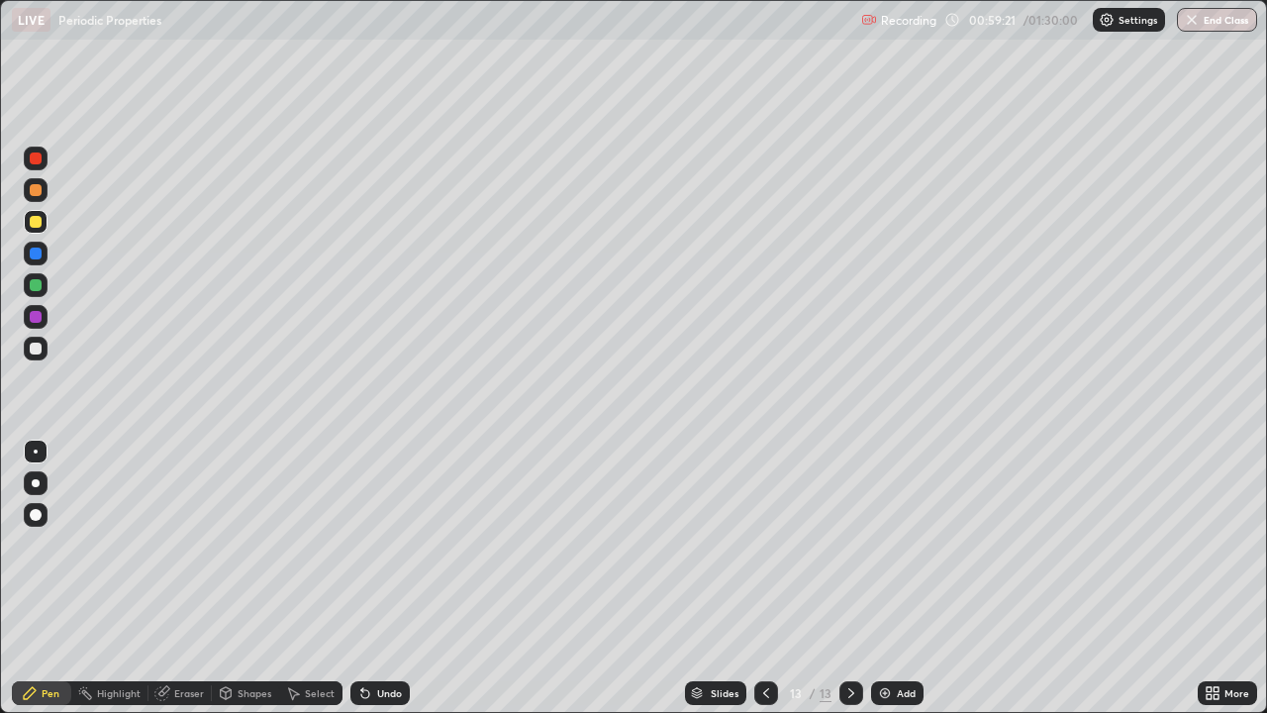
click at [382, 578] on div "Undo" at bounding box center [389, 693] width 25 height 10
click at [380, 578] on div "Undo" at bounding box center [389, 693] width 25 height 10
click at [890, 578] on img at bounding box center [885, 693] width 16 height 16
click at [897, 578] on div "Add" at bounding box center [906, 693] width 19 height 10
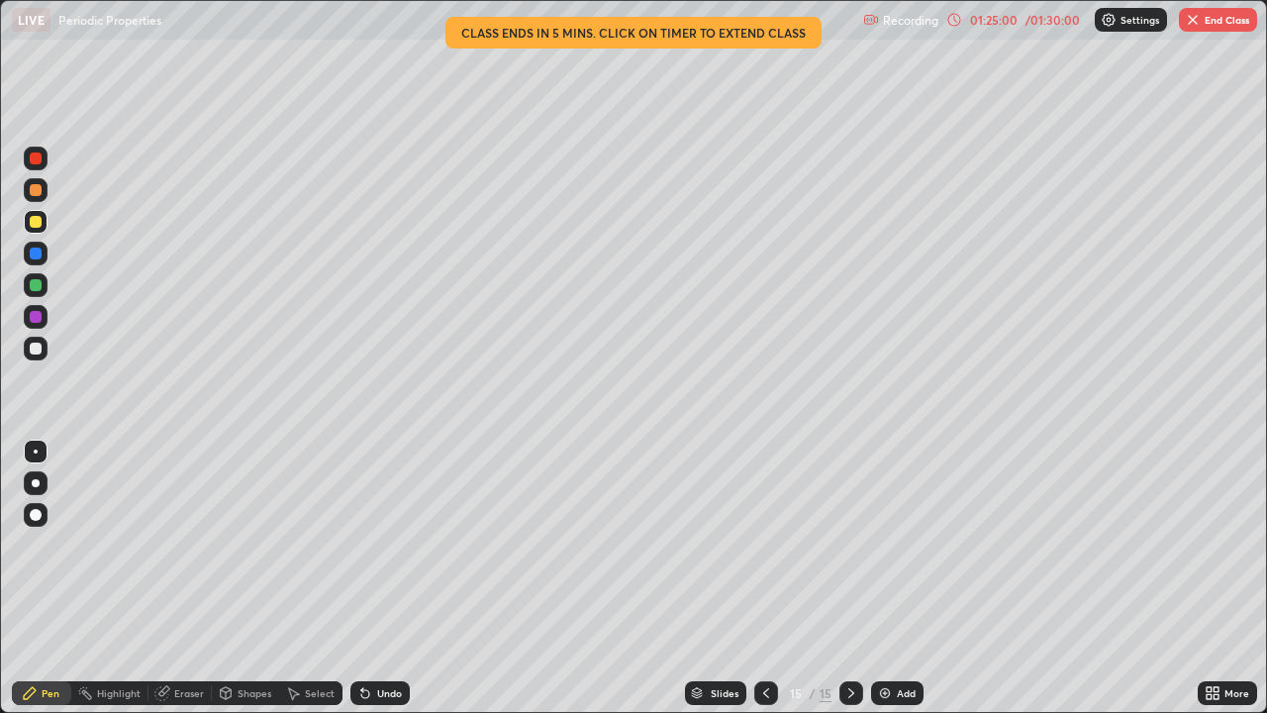
click at [1212, 13] on button "End Class" at bounding box center [1218, 20] width 78 height 24
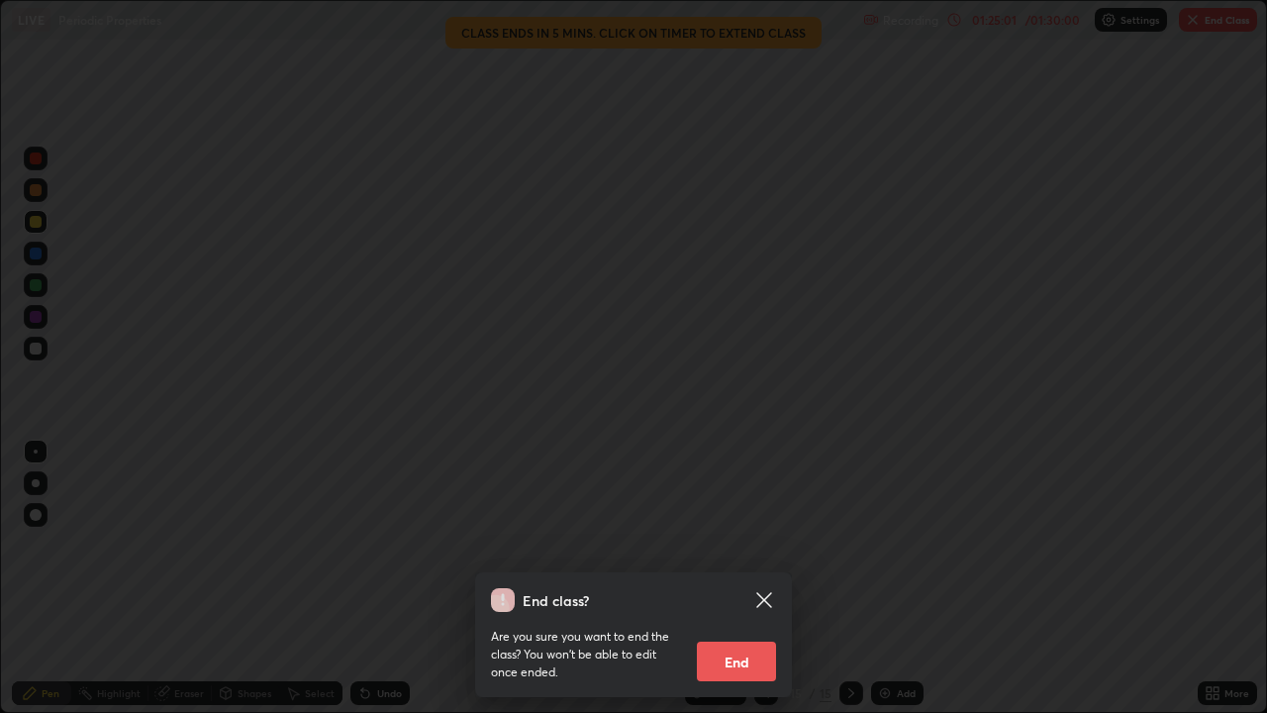
click at [761, 578] on button "End" at bounding box center [736, 662] width 79 height 40
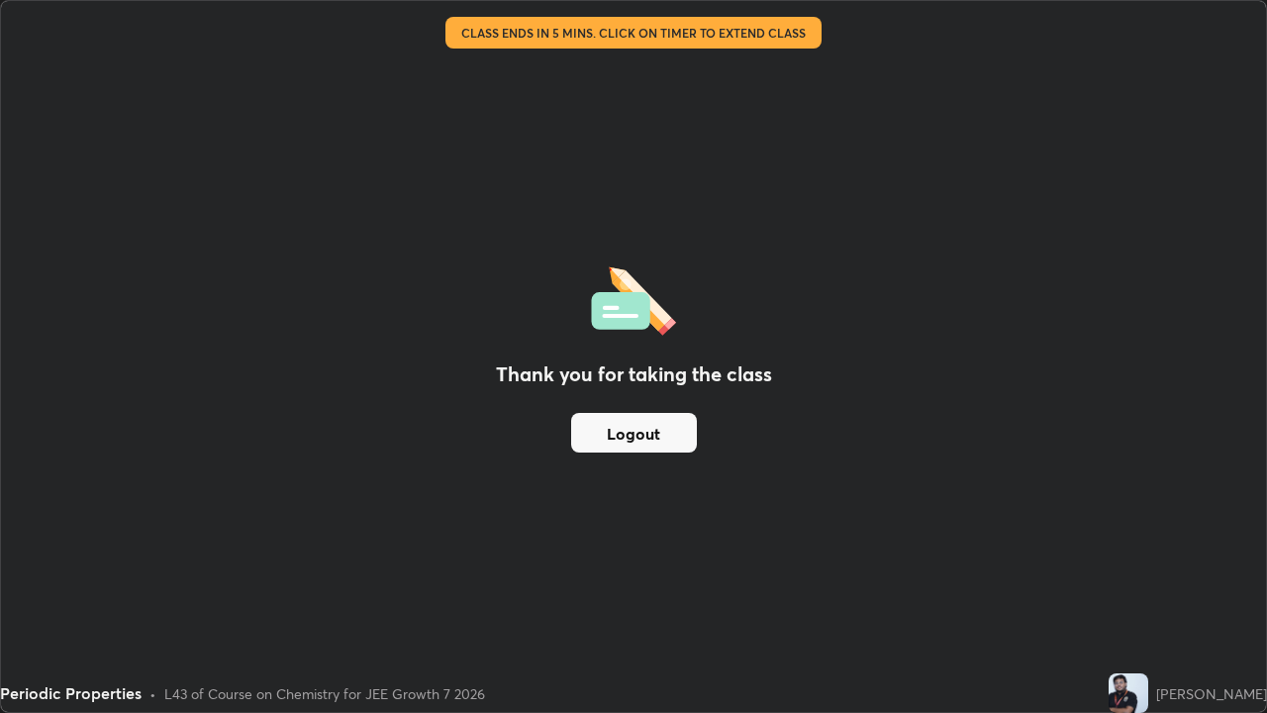
click at [662, 426] on button "Logout" at bounding box center [634, 433] width 126 height 40
